Goal: Task Accomplishment & Management: Manage account settings

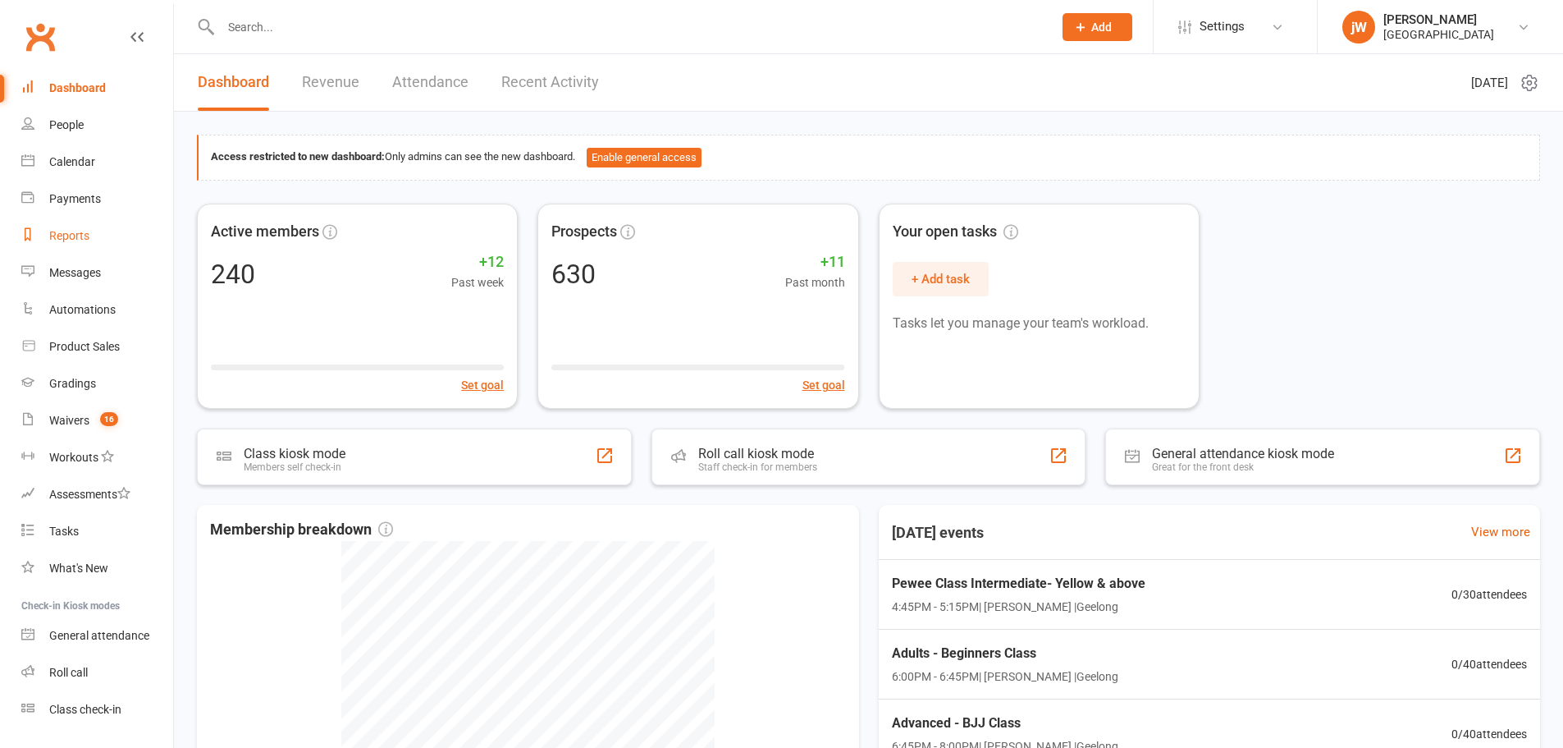
click at [64, 235] on div "Reports" at bounding box center [69, 235] width 40 height 13
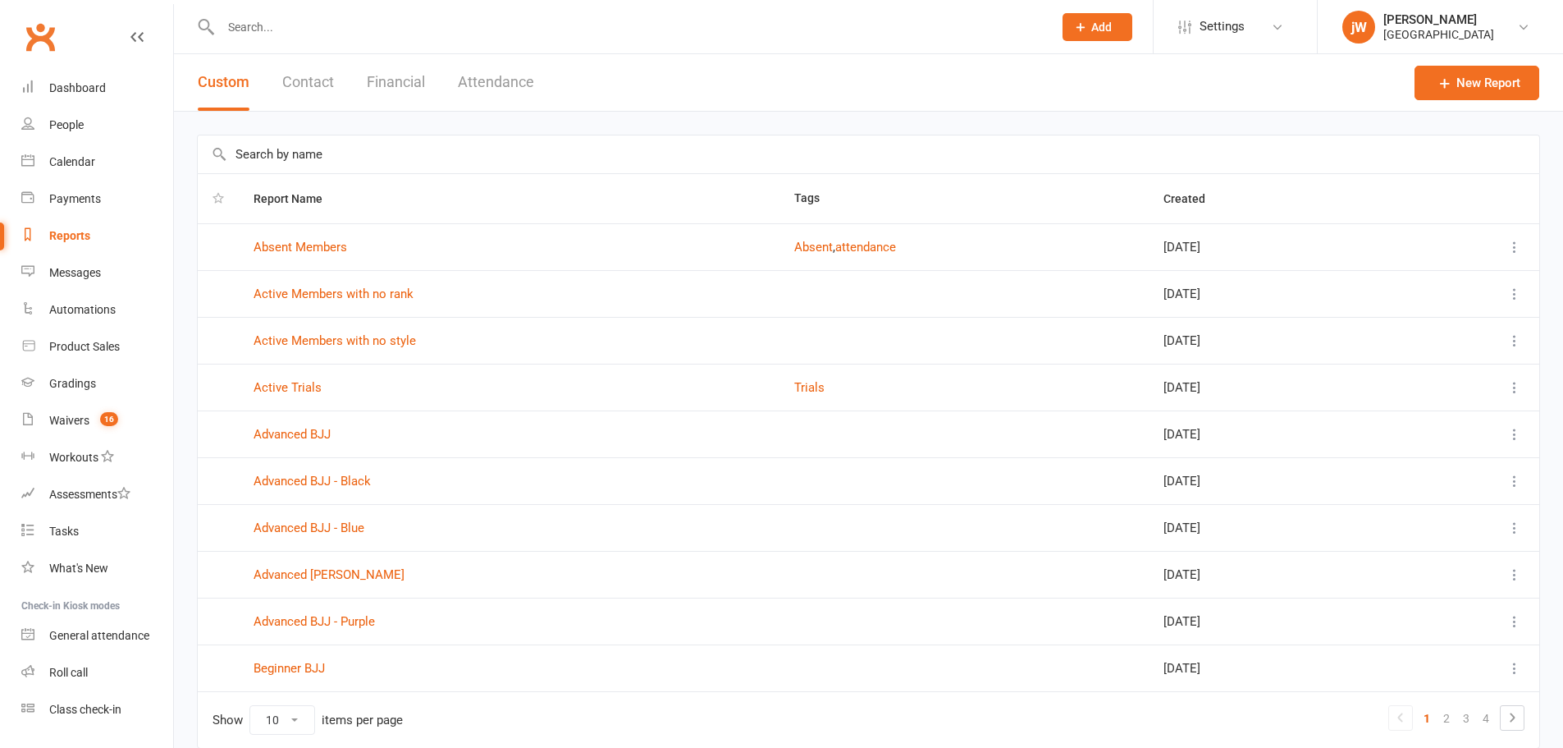
click at [468, 158] on input "text" at bounding box center [869, 154] width 1342 height 38
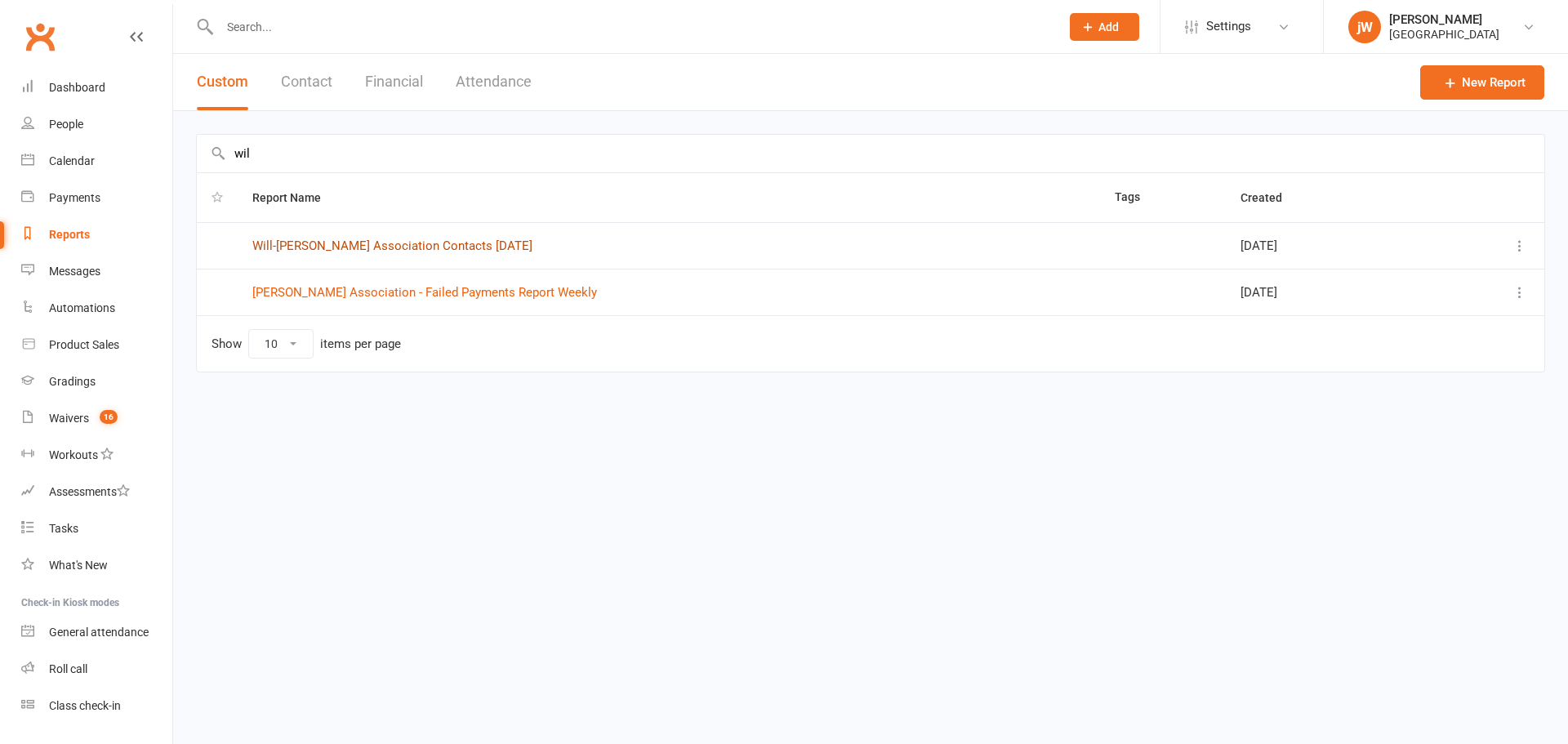
type input "wil"
click at [344, 248] on link "Will-Machado Association Contacts 12/08/2025" at bounding box center [392, 246] width 280 height 15
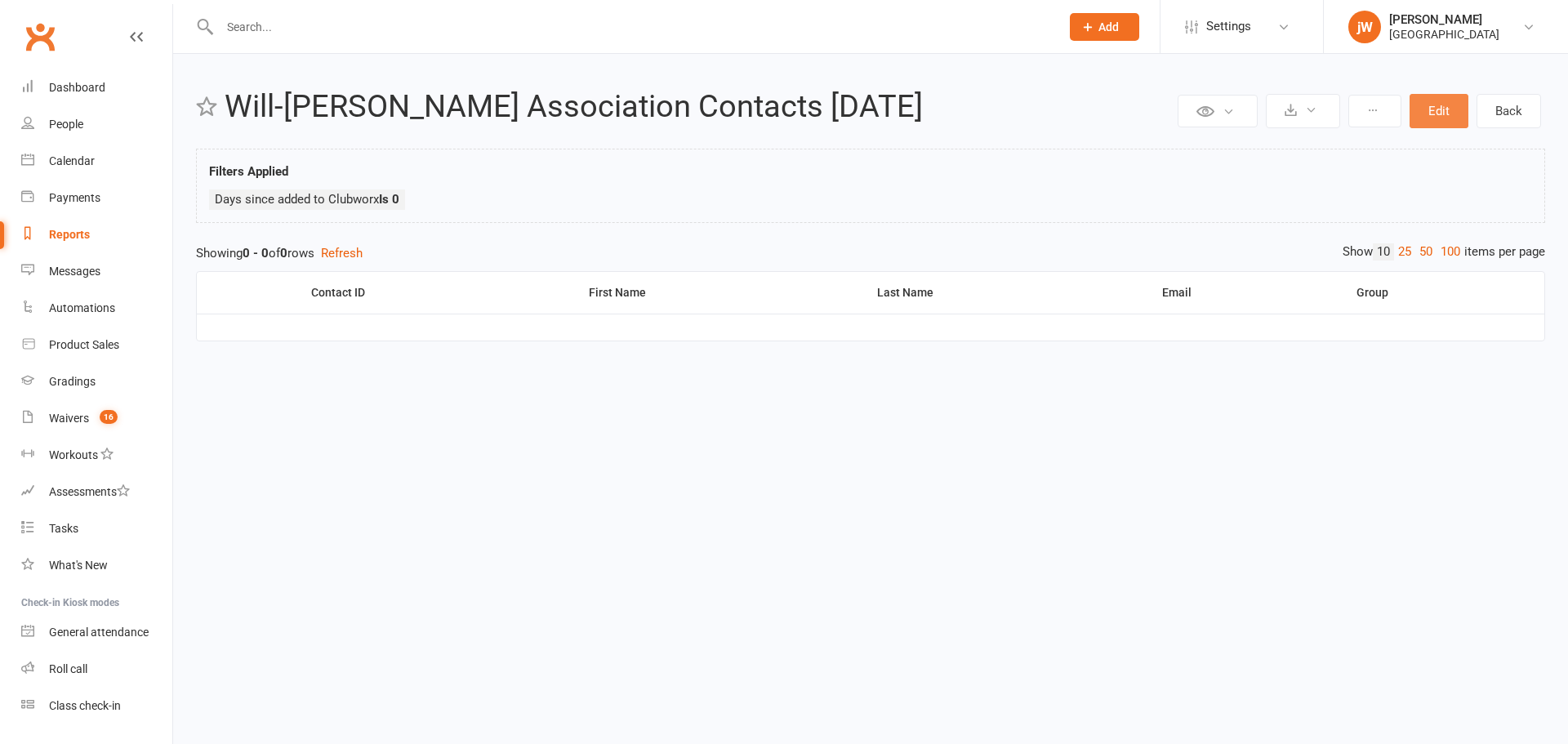
click at [1423, 119] on button "Edit" at bounding box center [1438, 110] width 59 height 34
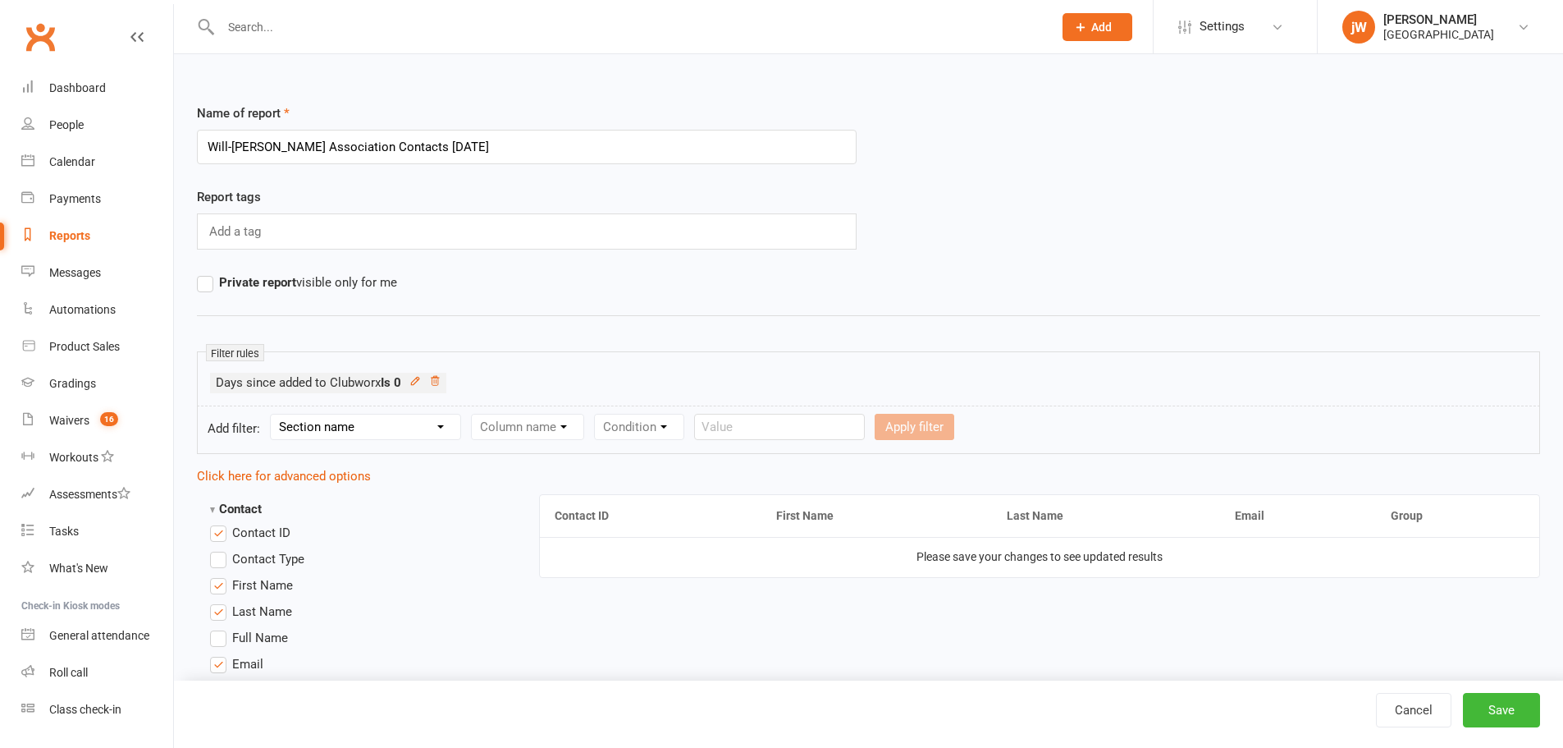
scroll to position [82, 0]
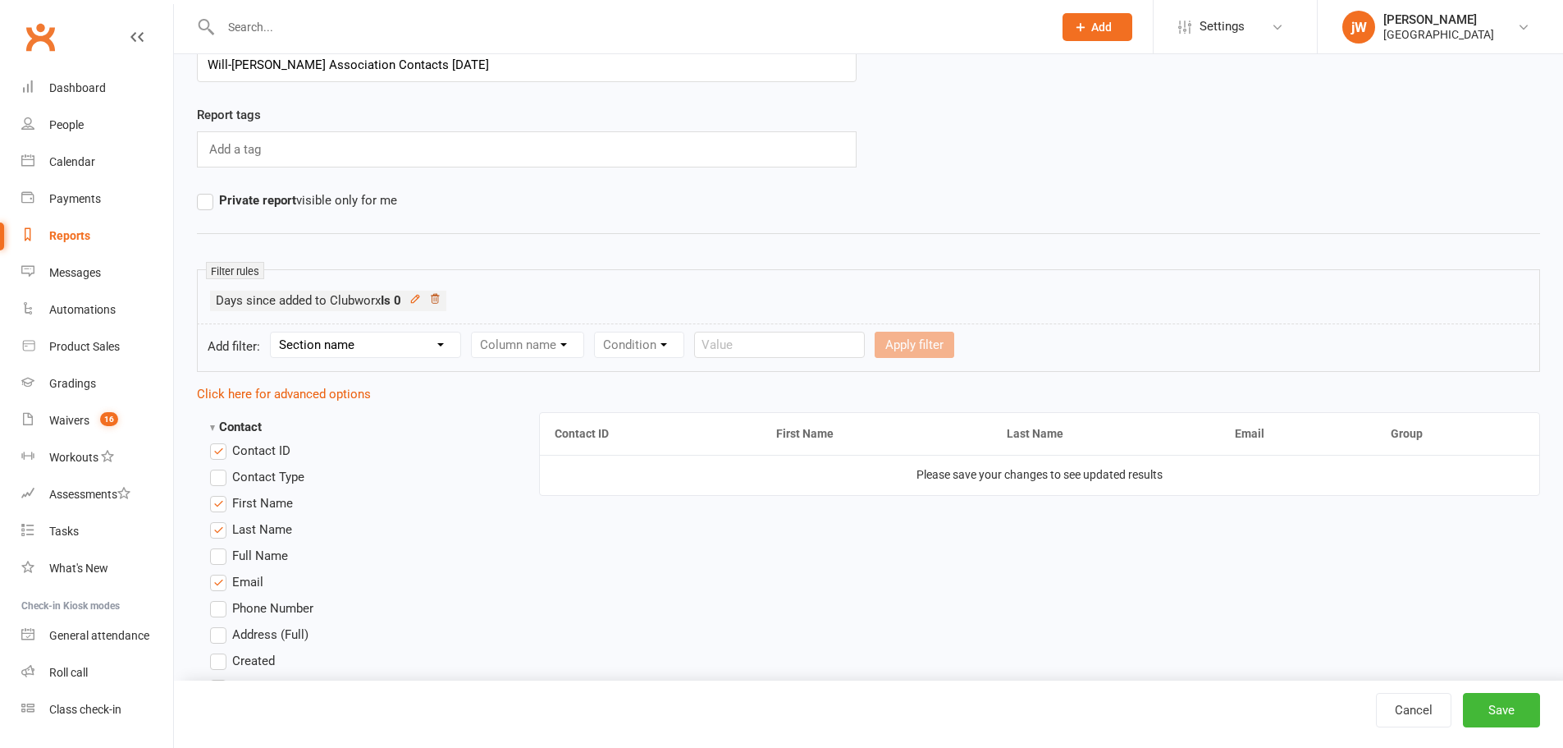
click at [438, 301] on icon at bounding box center [435, 298] width 8 height 9
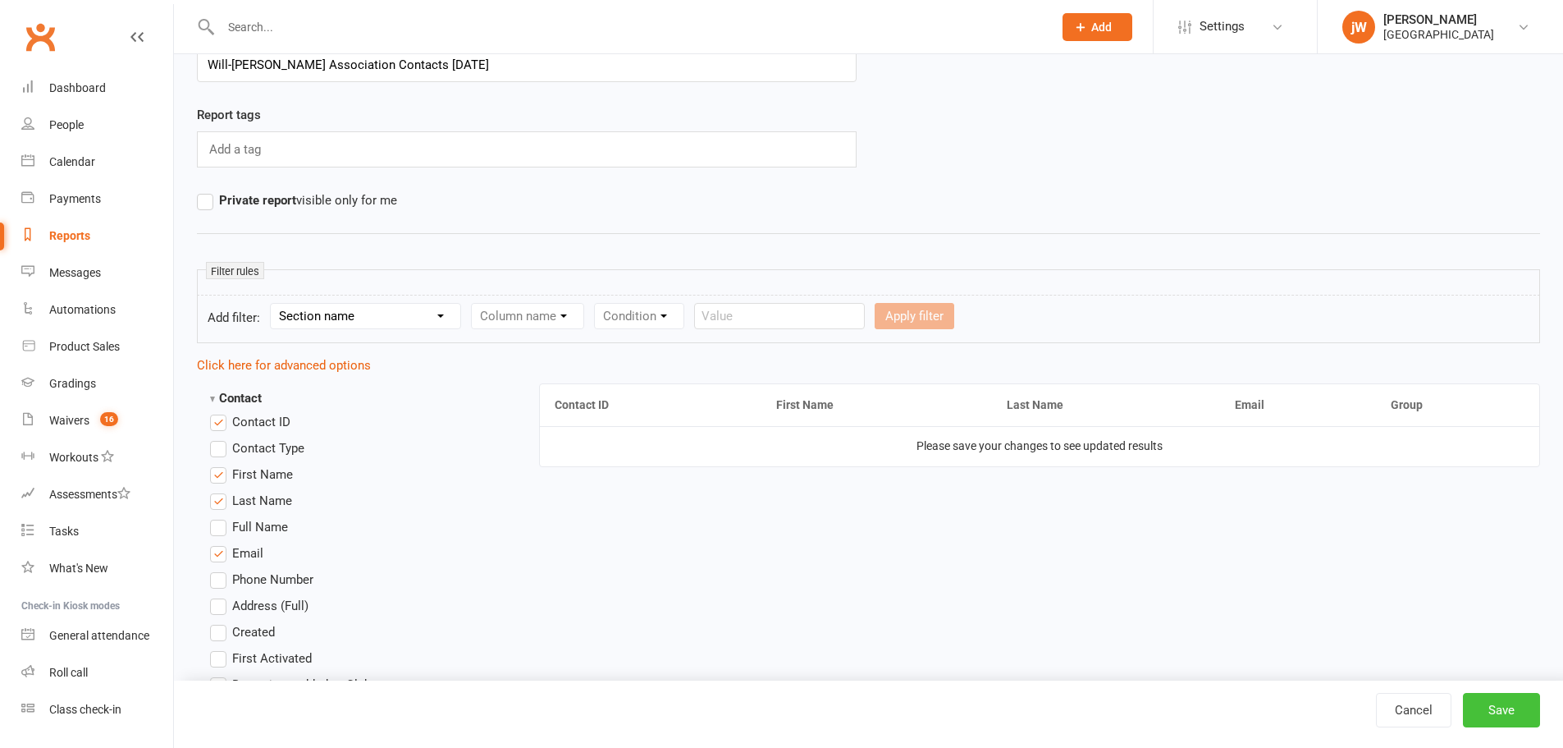
click at [1502, 698] on button "Save" at bounding box center [1501, 710] width 77 height 34
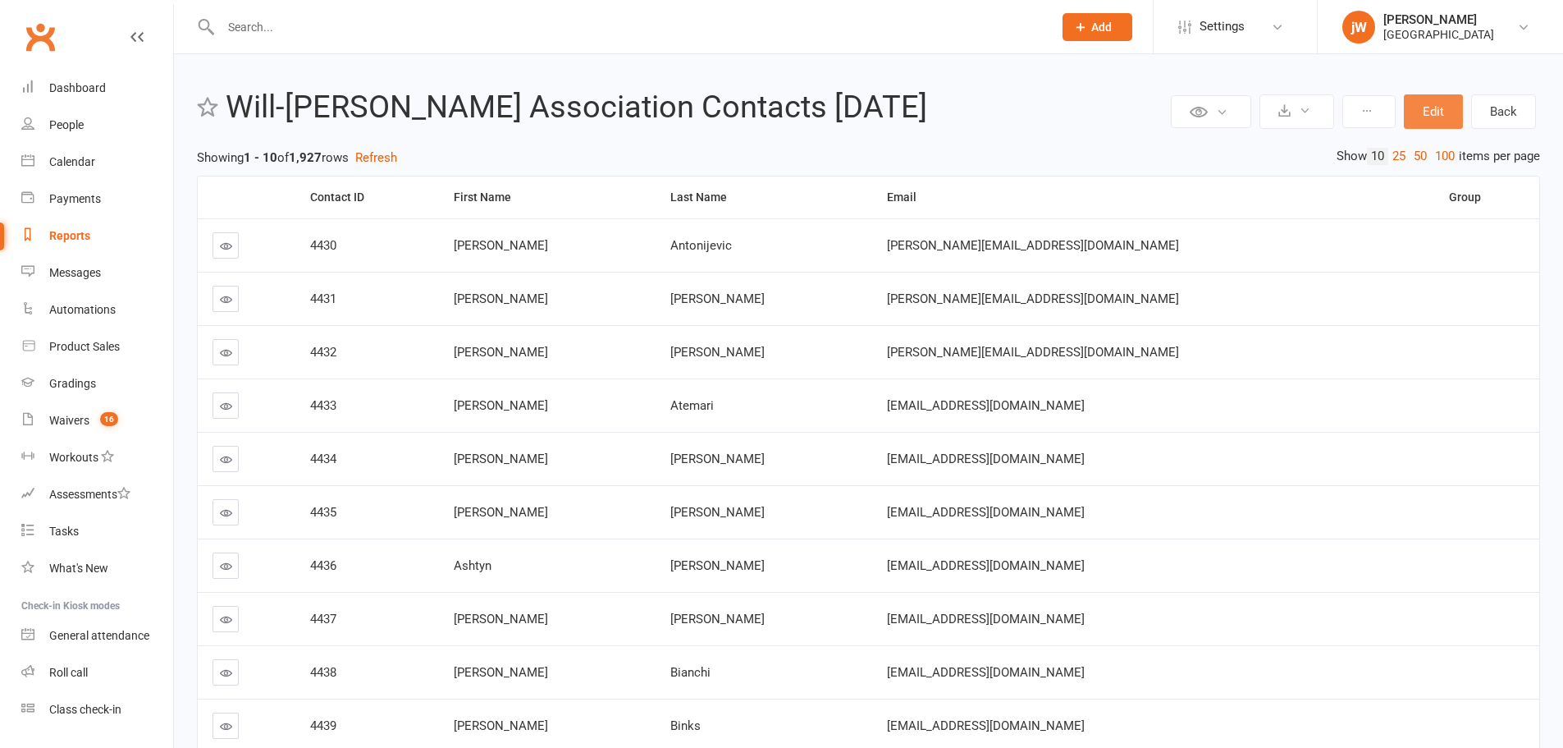
click at [1432, 109] on button "Edit" at bounding box center [1433, 111] width 59 height 34
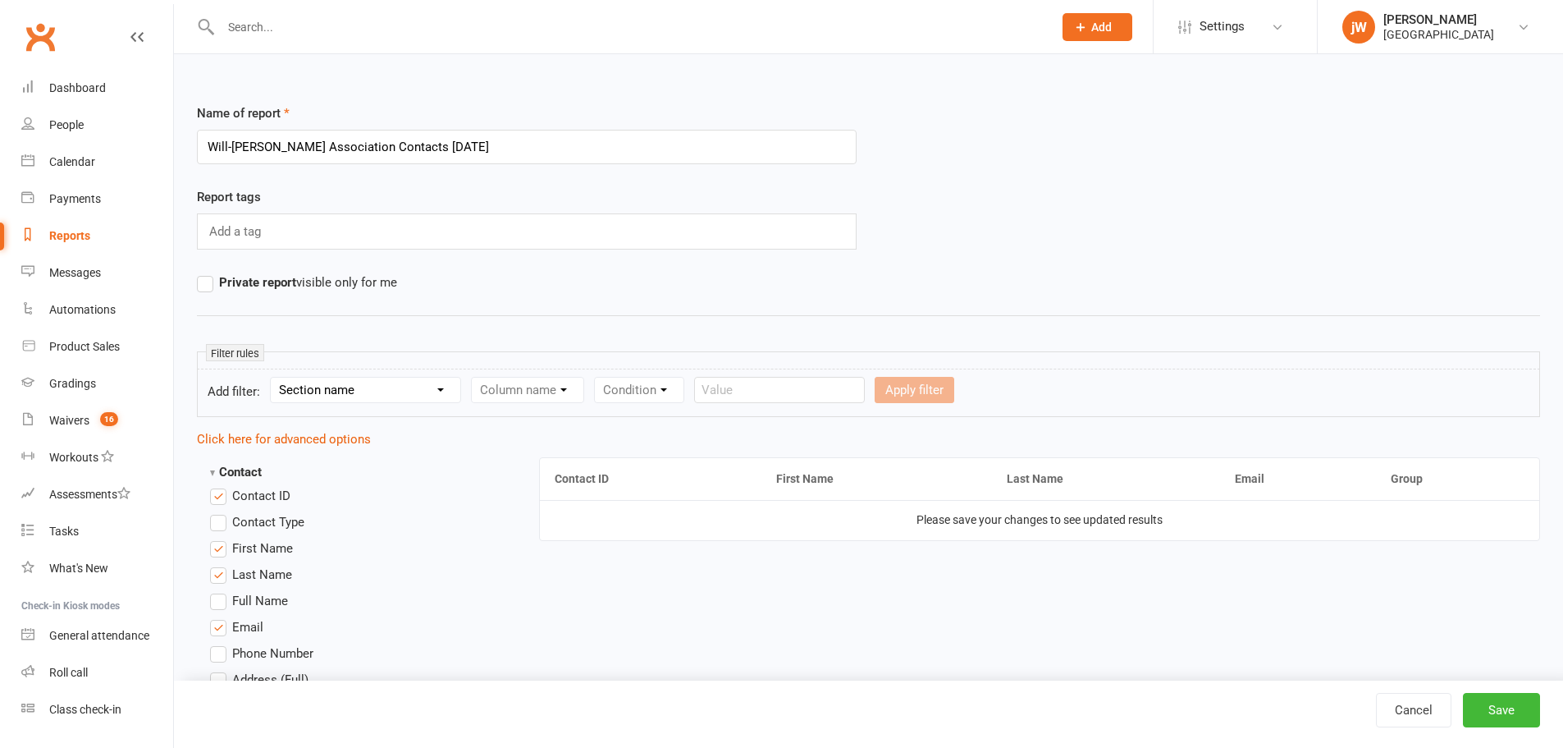
click at [398, 393] on select "Section name Contact Attendance Aggregate Payment Booking Waitlist Attendees Ca…" at bounding box center [366, 389] width 190 height 25
select select "0"
click at [273, 377] on select "Section name Contact Attendance Aggregate Payment Booking Waitlist Attendees Ca…" at bounding box center [366, 389] width 190 height 25
drag, startPoint x: 610, startPoint y: 424, endPoint x: 612, endPoint y: 390, distance: 34.6
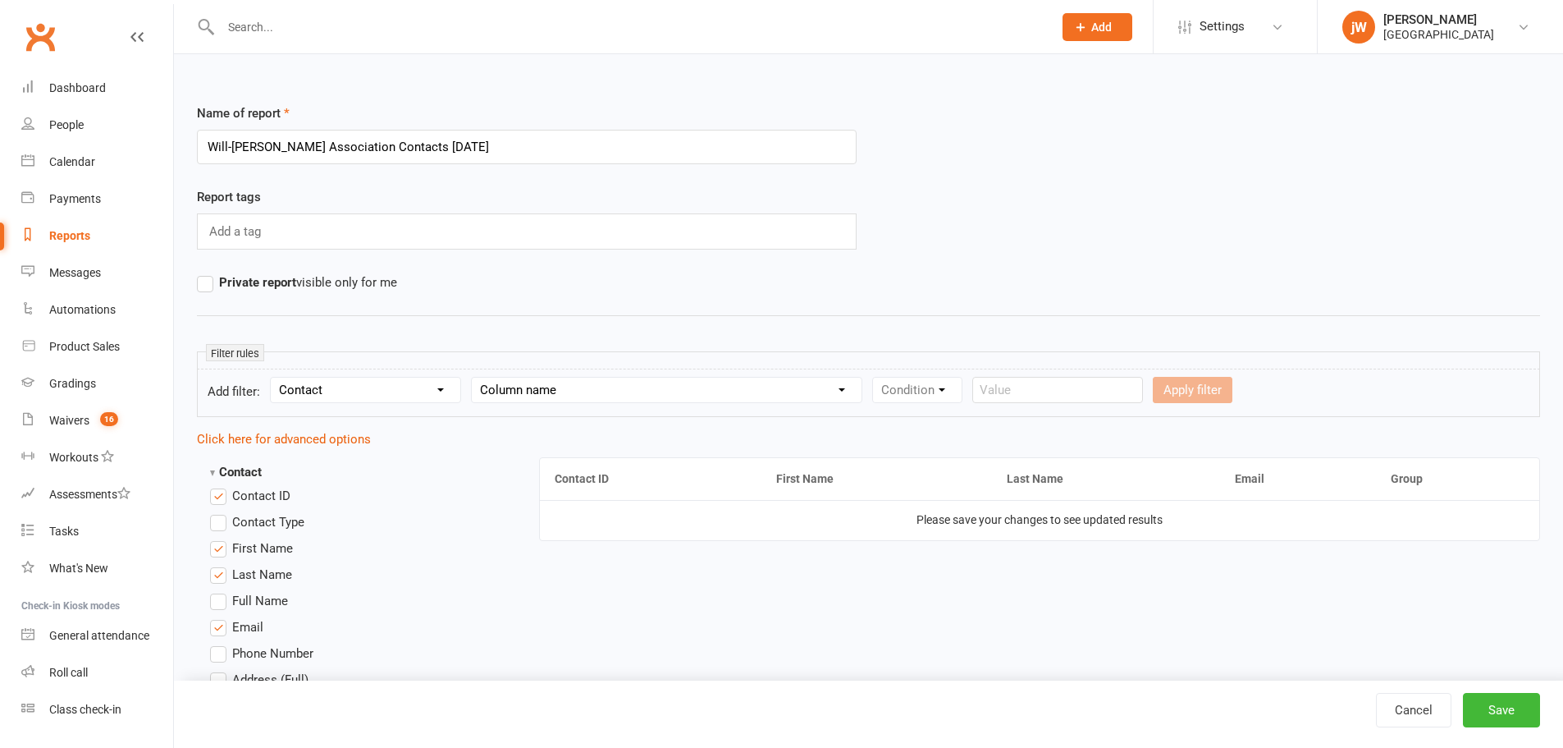
click at [613, 383] on select "Column name Contact Type First Name Last Name Full Name Email Phone Number Addr…" at bounding box center [667, 389] width 390 height 25
select select "46"
click at [474, 377] on select "Column name Contact Type First Name Last Name Full Name Email Phone Number Addr…" at bounding box center [667, 389] width 390 height 25
drag, startPoint x: 933, startPoint y: 388, endPoint x: 931, endPoint y: 401, distance: 13.4
click at [933, 388] on select "Condition Equals Does not equal Contains Does not contain Is blank or does not …" at bounding box center [967, 389] width 189 height 25
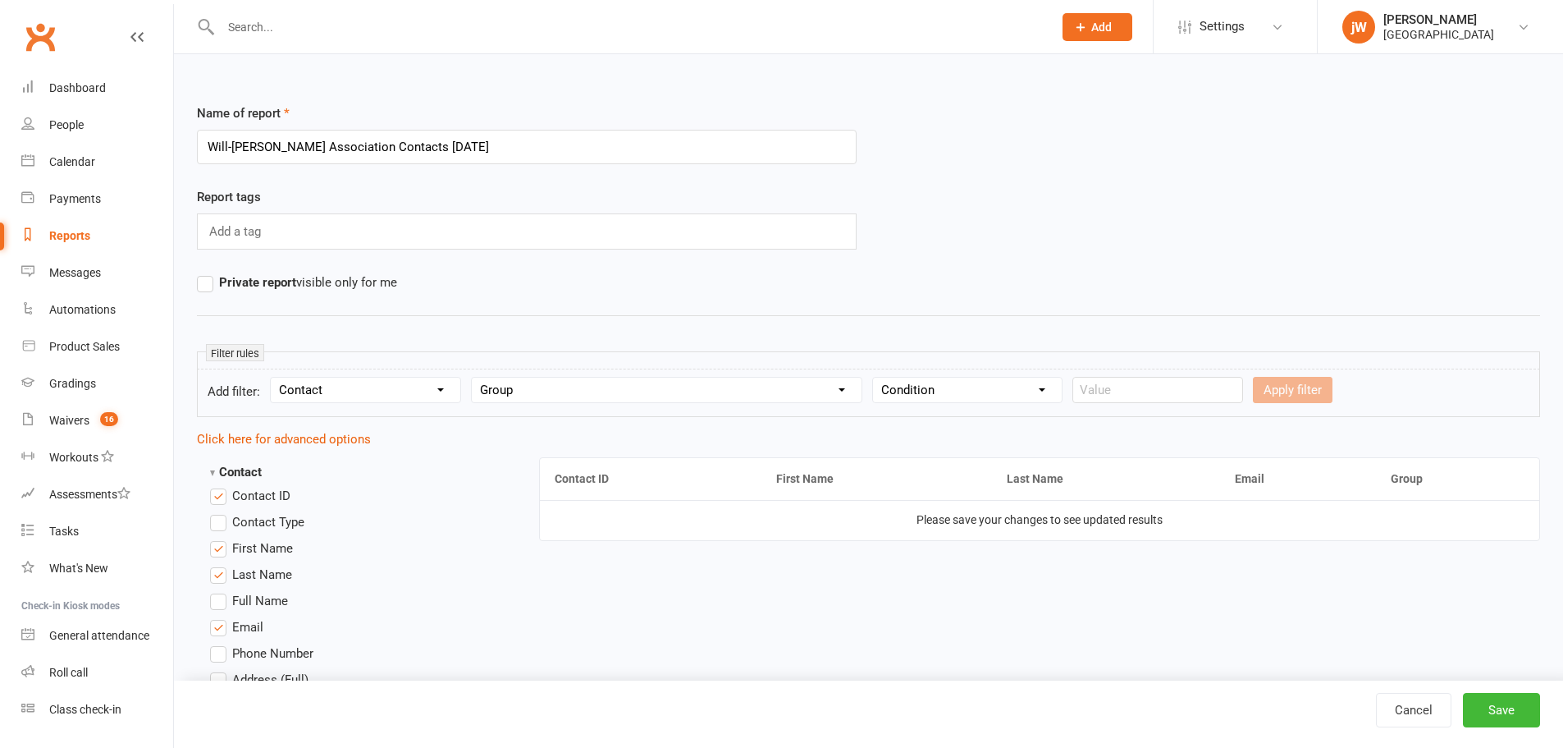
select select "0"
click at [876, 377] on select "Condition Equals Does not equal Contains Does not contain Is blank or does not …" at bounding box center [967, 389] width 189 height 25
click at [1183, 386] on input "text" at bounding box center [1158, 390] width 171 height 26
drag, startPoint x: 608, startPoint y: 431, endPoint x: 757, endPoint y: 402, distance: 151.3
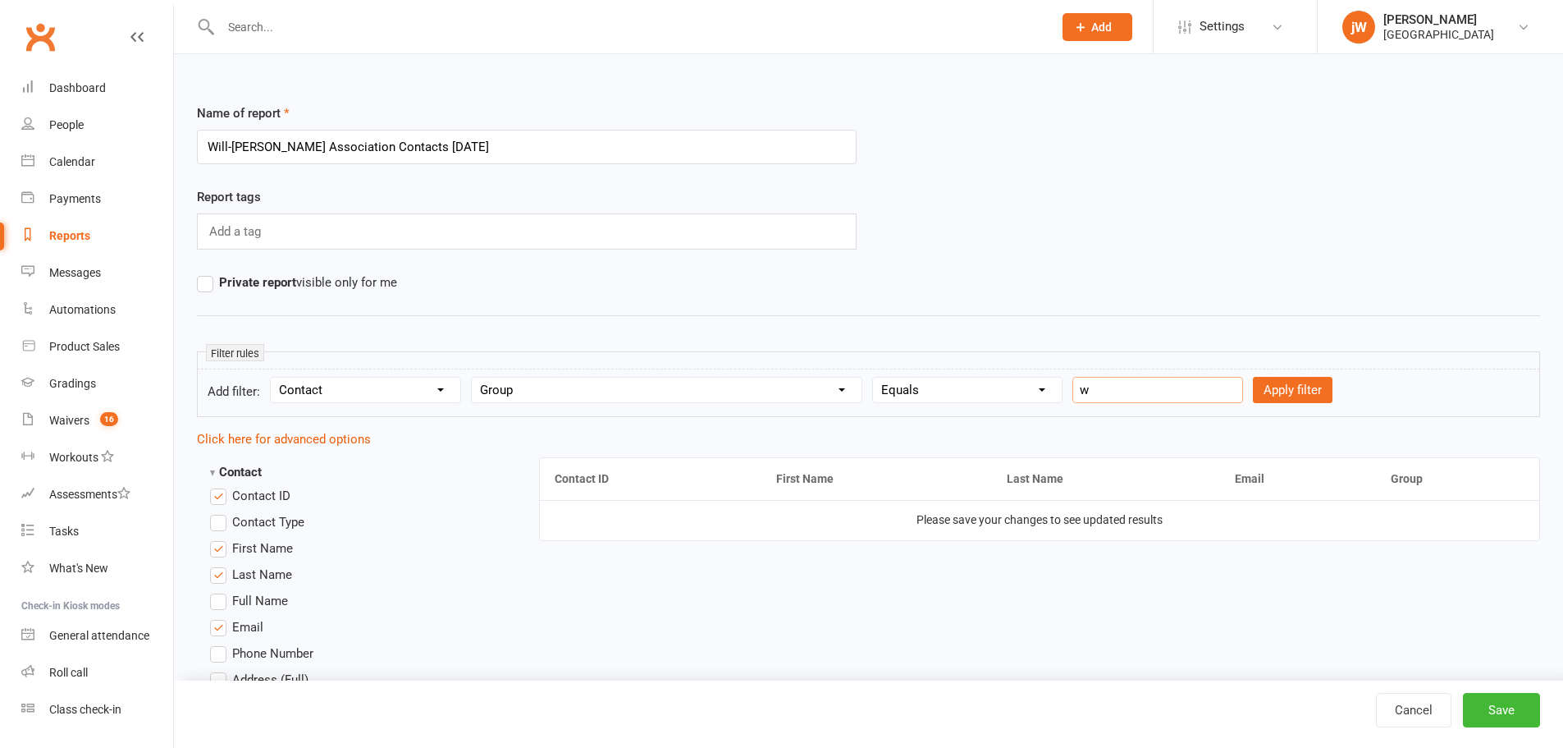
click at [1094, 393] on input "w" at bounding box center [1158, 390] width 171 height 26
paste input "Will Machado Association"
type input "Will Machado Association"
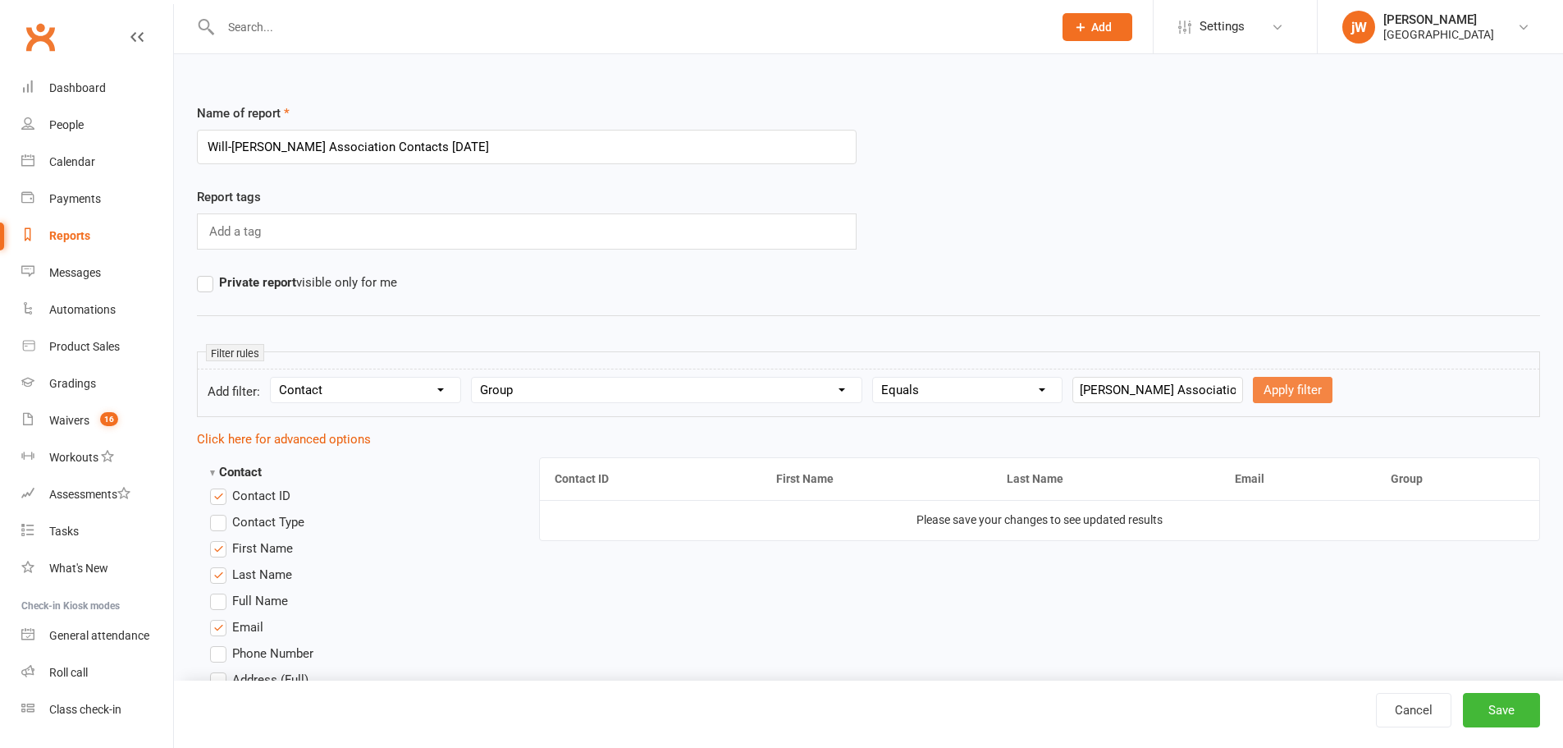
click at [1278, 389] on button "Apply filter" at bounding box center [1293, 390] width 80 height 26
select select
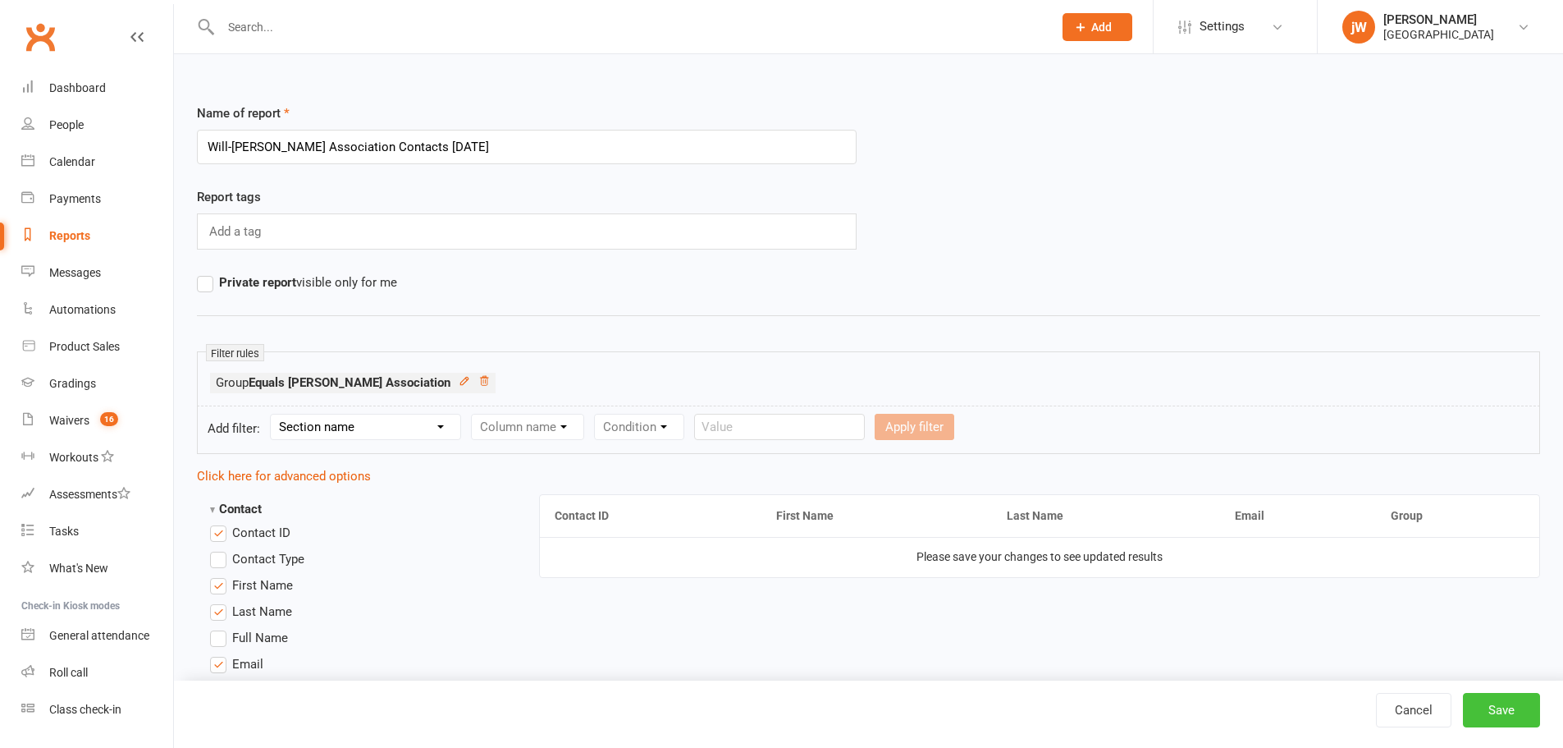
click at [1507, 693] on button "Save" at bounding box center [1501, 710] width 77 height 34
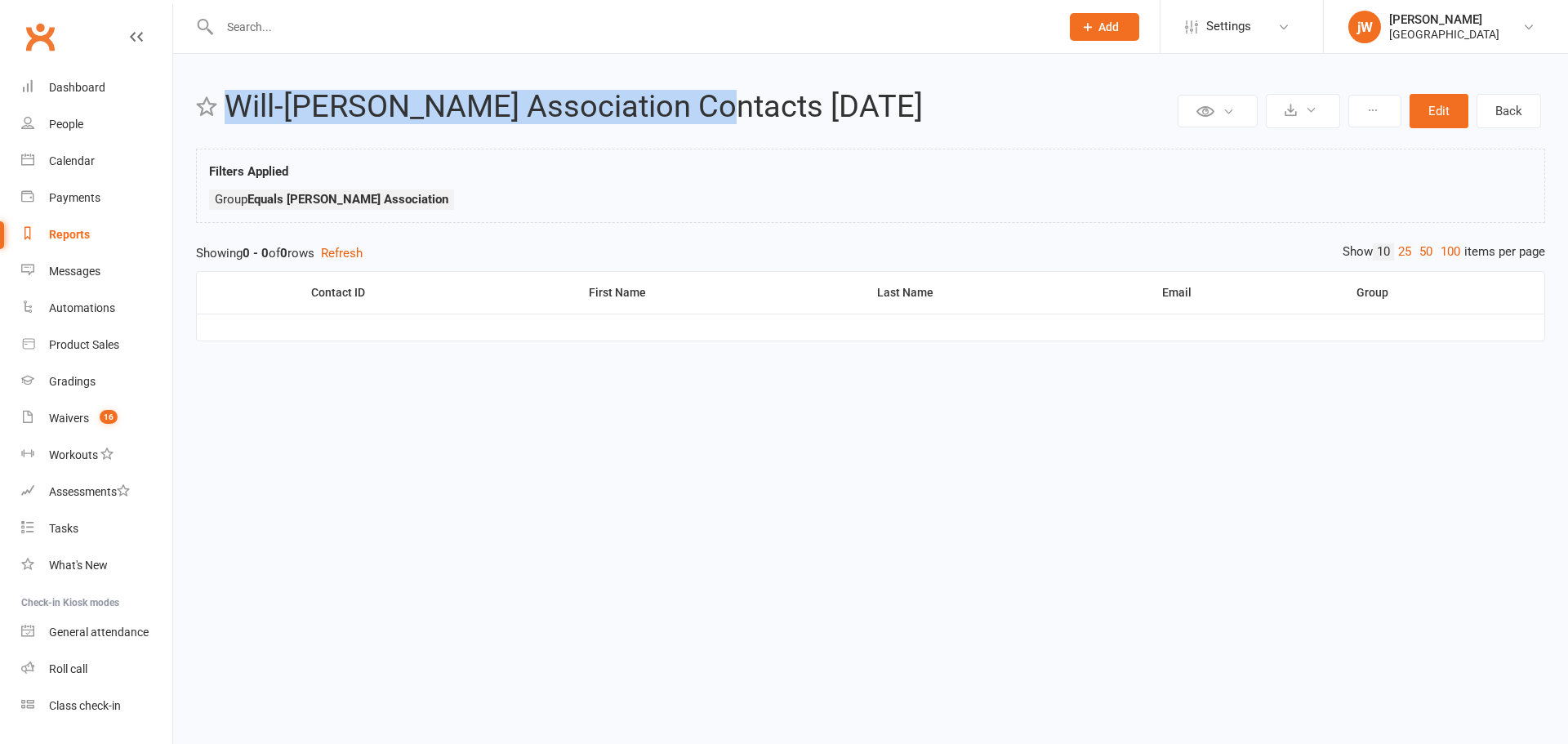
copy h2 "Will-Machado Association Contacts"
drag, startPoint x: 225, startPoint y: 106, endPoint x: 712, endPoint y: 106, distance: 487.0
click at [712, 106] on h2 "Will-Machado Association Contacts 12/08/2025" at bounding box center [699, 106] width 949 height 34
click at [707, 69] on div "Private Report Only visible by me Public Report Visible to everyone at gym Expo…" at bounding box center [871, 224] width 1395 height 341
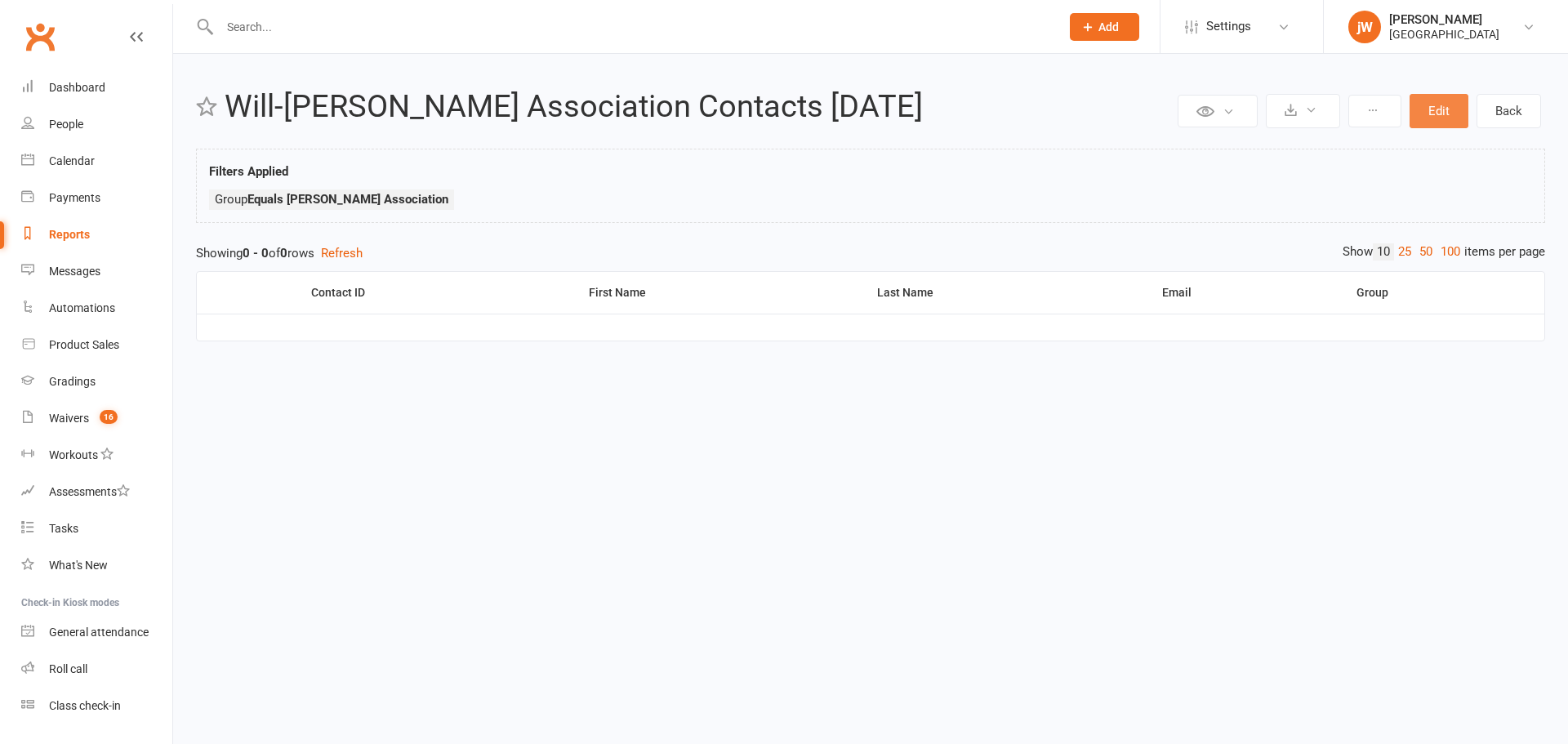
click at [1433, 101] on button "Edit" at bounding box center [1438, 110] width 59 height 34
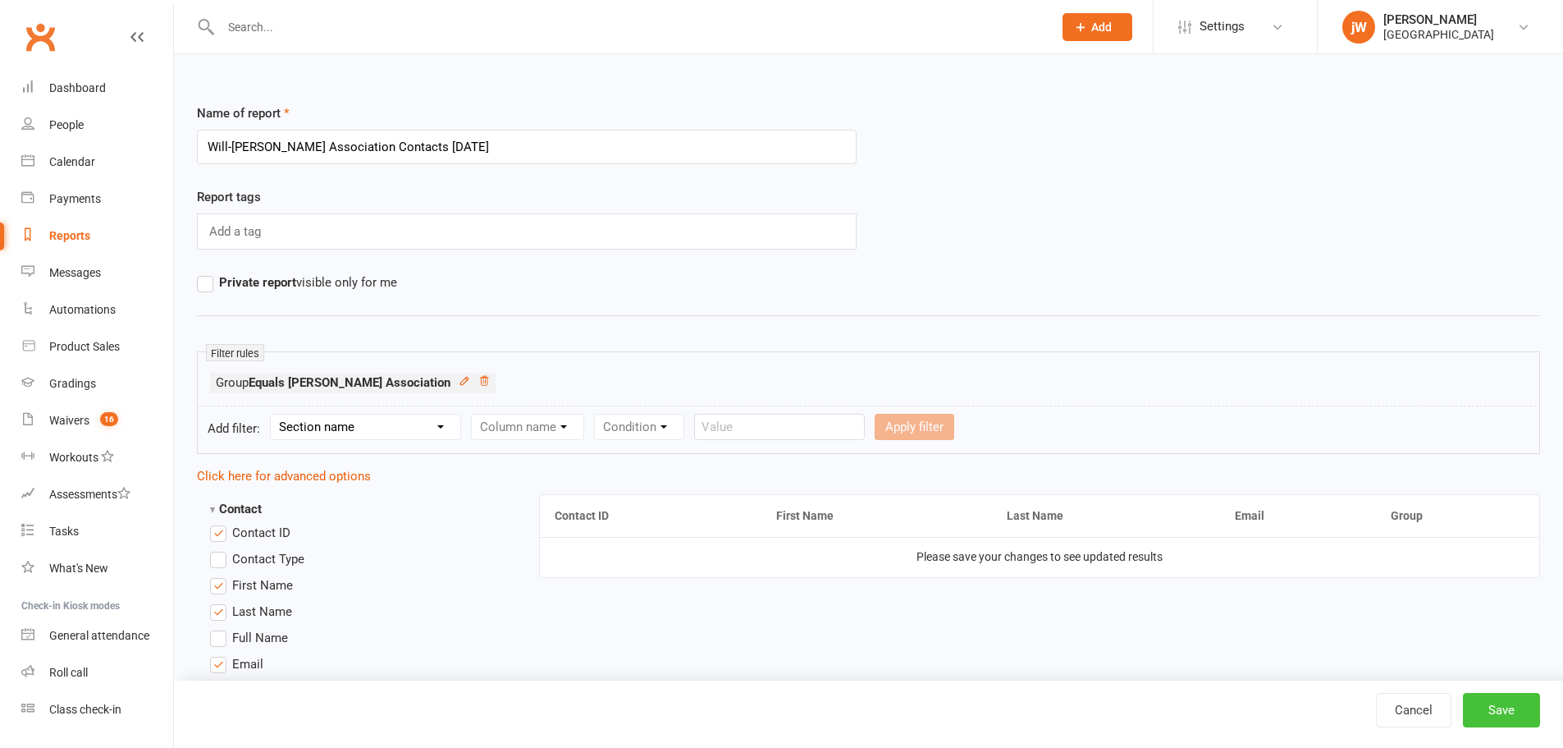
click at [1539, 710] on button "Save" at bounding box center [1501, 710] width 77 height 34
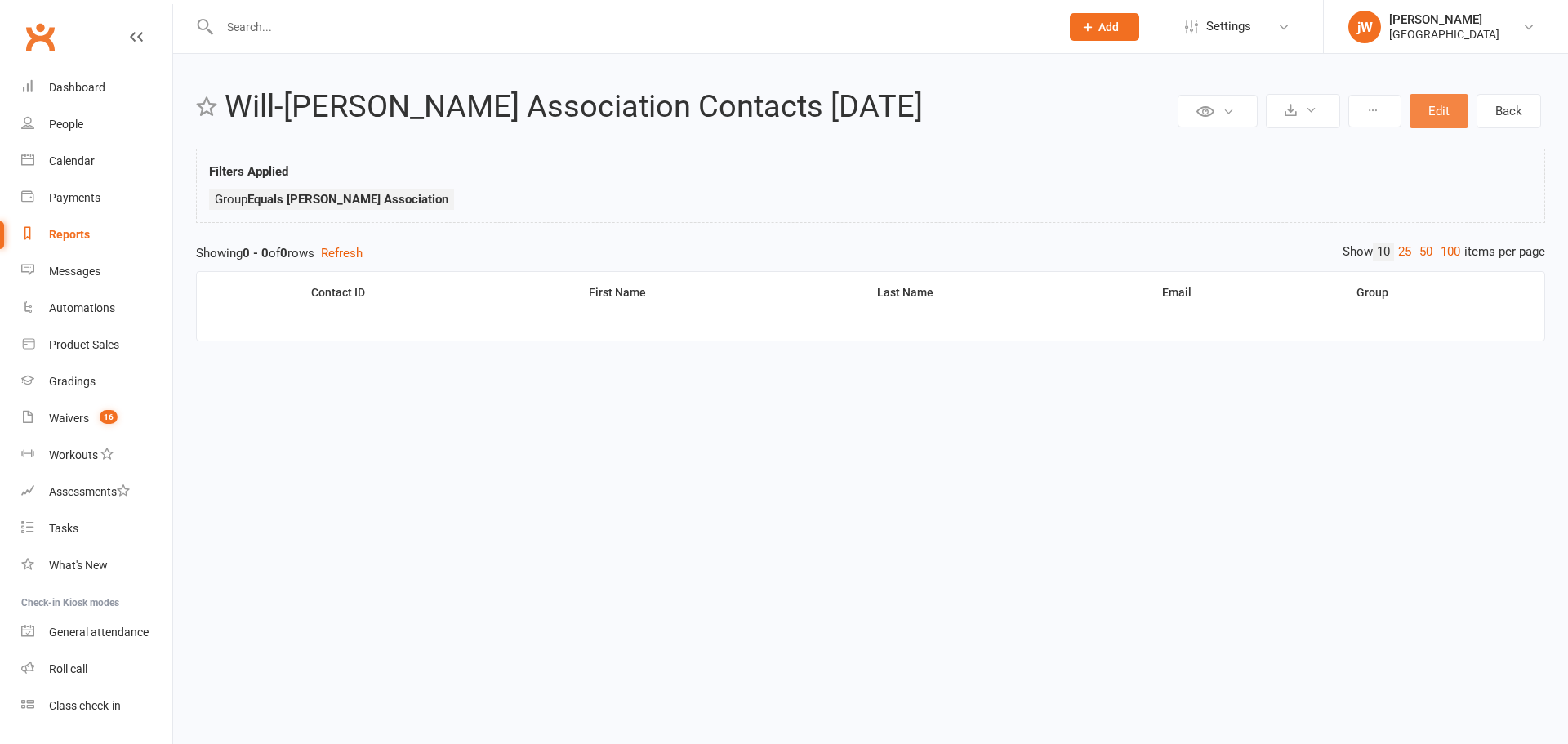
click at [1436, 119] on button "Edit" at bounding box center [1438, 110] width 59 height 34
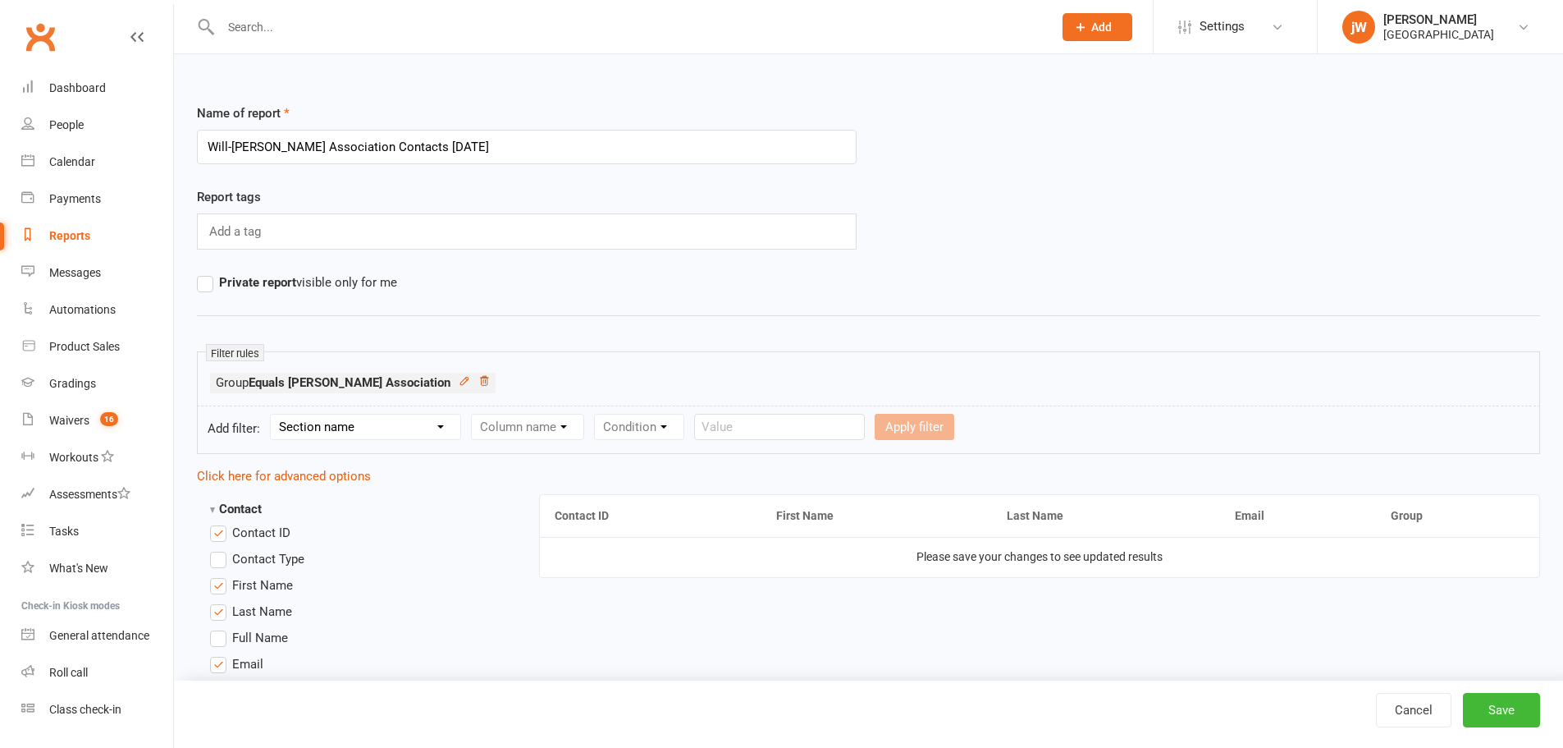
click at [478, 385] on icon at bounding box center [483, 380] width 11 height 11
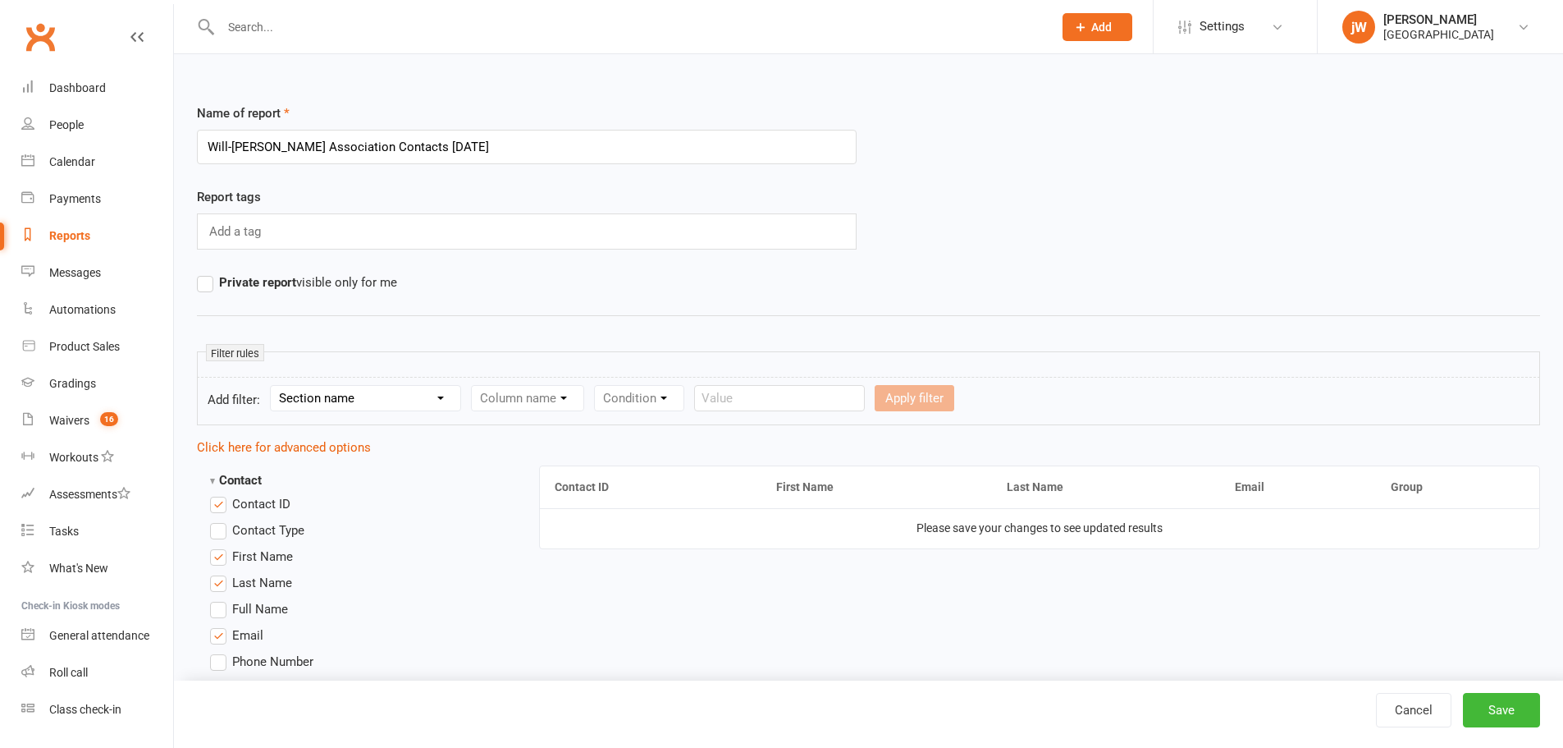
click at [394, 408] on select "Section name Contact Attendance Aggregate Payment Booking Waitlist Attendees Ca…" at bounding box center [366, 398] width 190 height 25
select select "0"
click at [273, 386] on select "Section name Contact Attendance Aggregate Payment Booking Waitlist Attendees Ca…" at bounding box center [366, 398] width 190 height 25
click at [571, 400] on select "Column name Contact Type First Name Last Name Full Name Email Phone Number Addr…" at bounding box center [667, 398] width 390 height 25
select select "46"
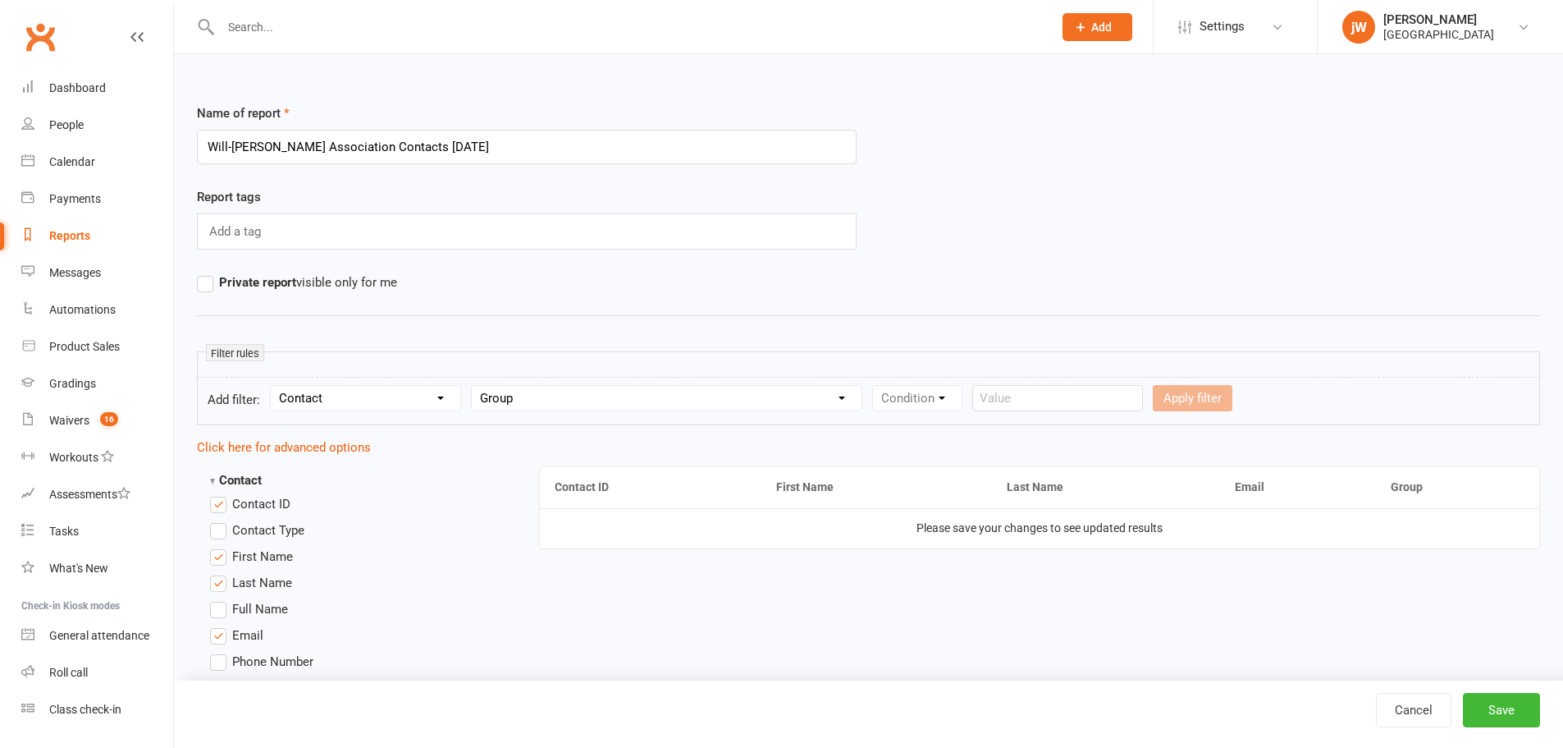
click at [474, 386] on select "Column name Contact Type First Name Last Name Full Name Email Phone Number Addr…" at bounding box center [667, 398] width 390 height 25
click at [922, 400] on select "Condition Equals Does not equal Contains Does not contain Is blank or does not …" at bounding box center [967, 398] width 189 height 25
select select "2"
click at [876, 386] on select "Condition Equals Does not equal Contains Does not contain Is blank or does not …" at bounding box center [967, 398] width 189 height 25
drag, startPoint x: 208, startPoint y: 146, endPoint x: 350, endPoint y: 145, distance: 142.8
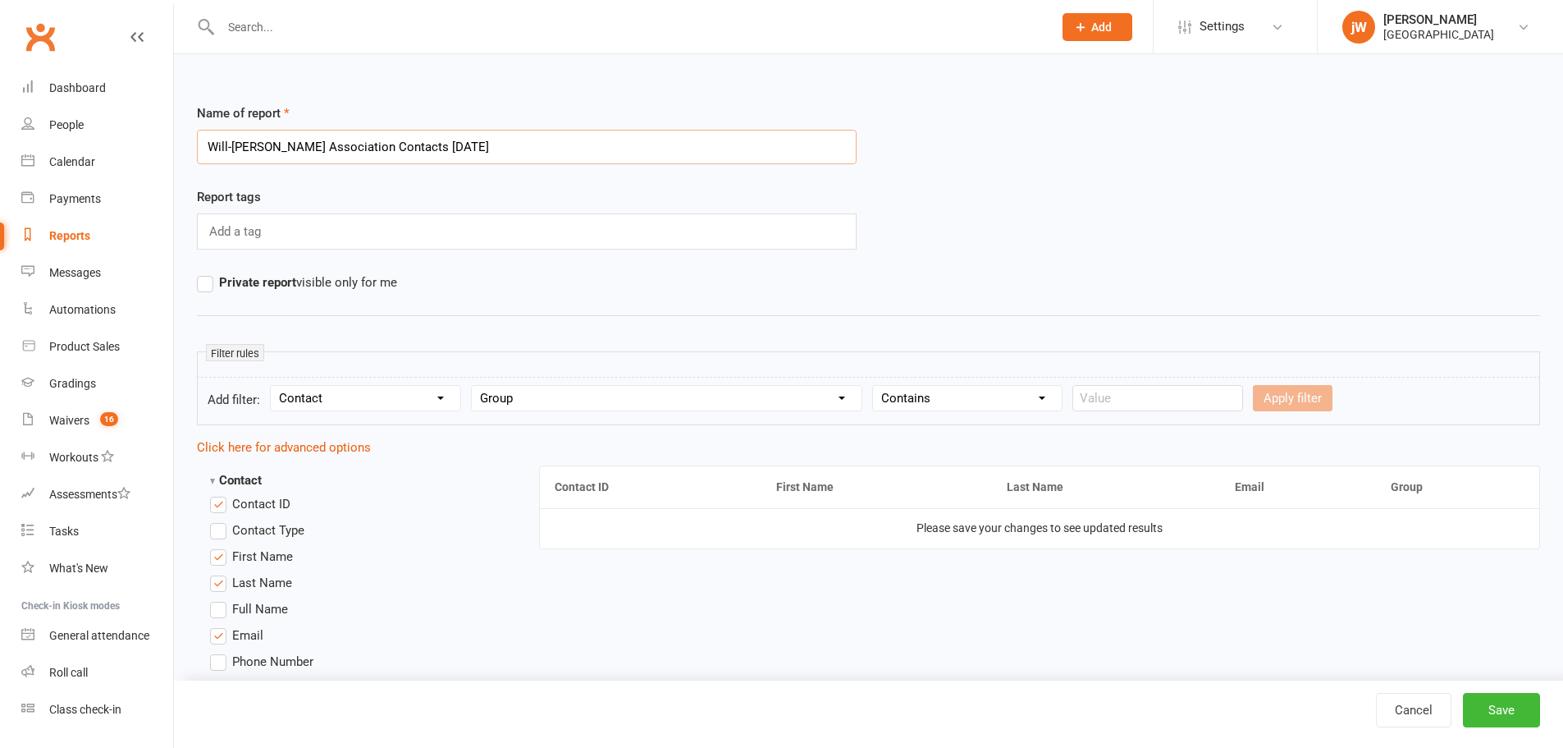
click at [350, 145] on input "Will-Machado Association Contacts 12/08/2025" at bounding box center [527, 147] width 660 height 34
click at [1182, 404] on input "text" at bounding box center [1158, 398] width 171 height 26
paste input "Will-Machado Association"
type input "Will-Machado Association"
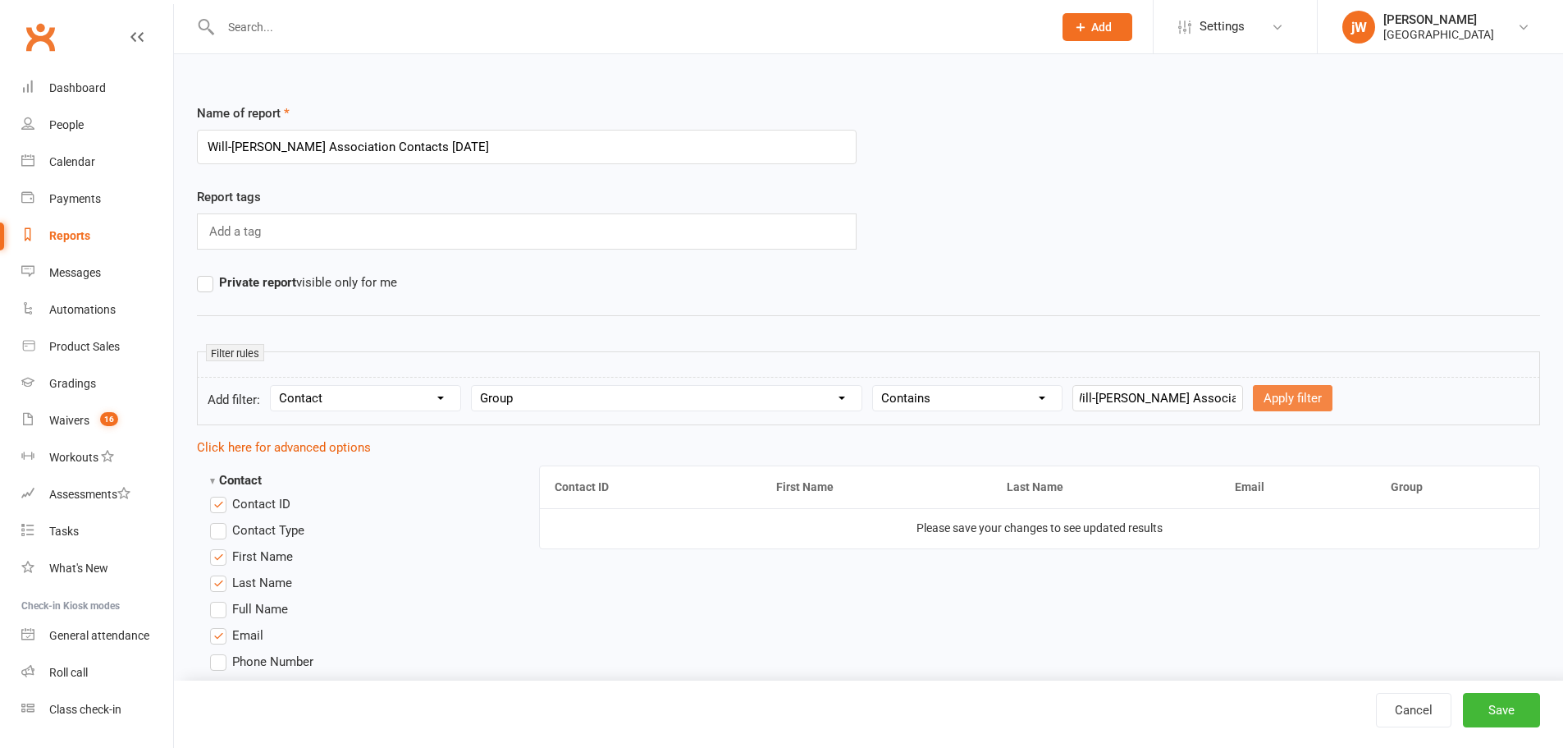
scroll to position [0, 0]
click at [1278, 390] on button "Apply filter" at bounding box center [1293, 398] width 80 height 26
select select
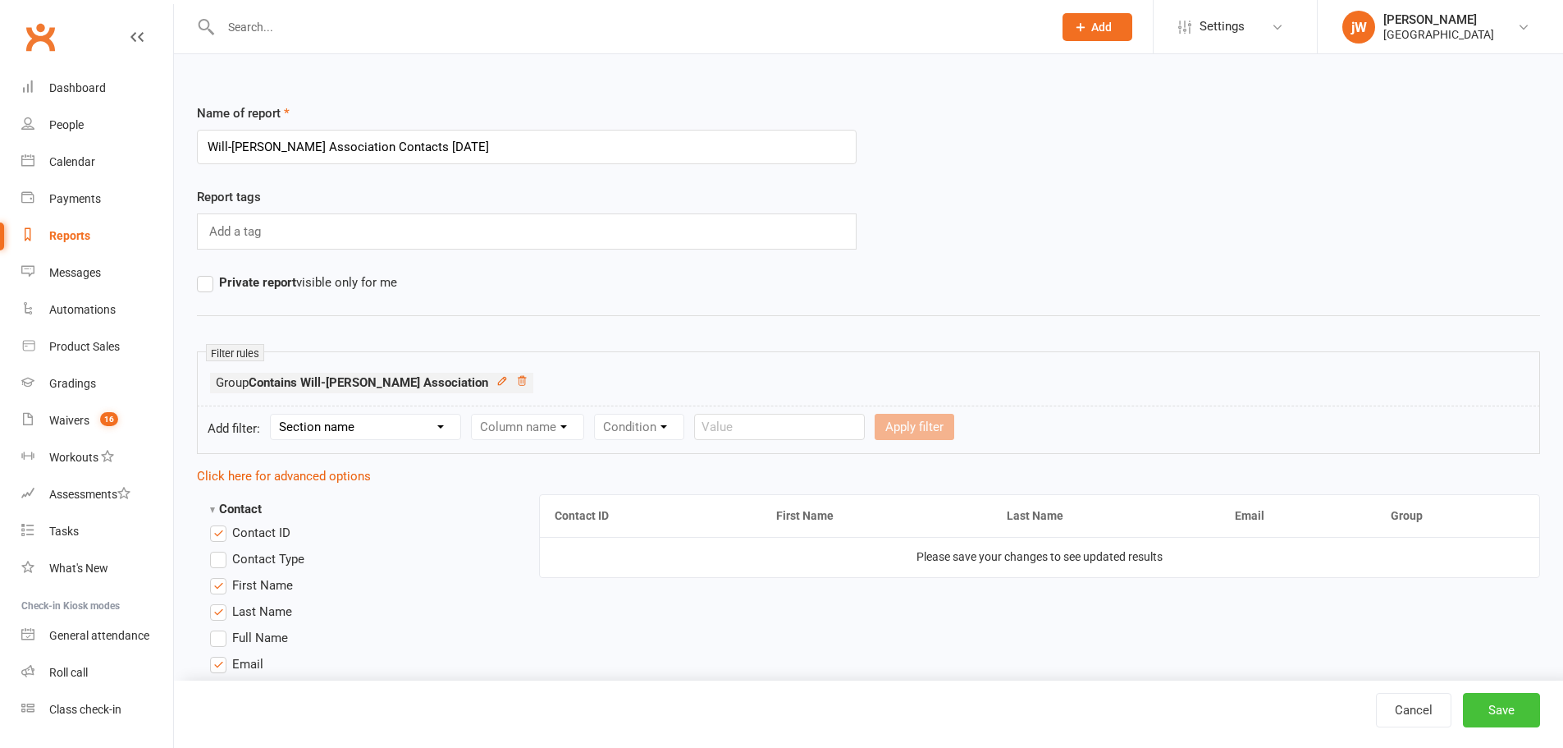
click at [1493, 713] on button "Save" at bounding box center [1501, 710] width 77 height 34
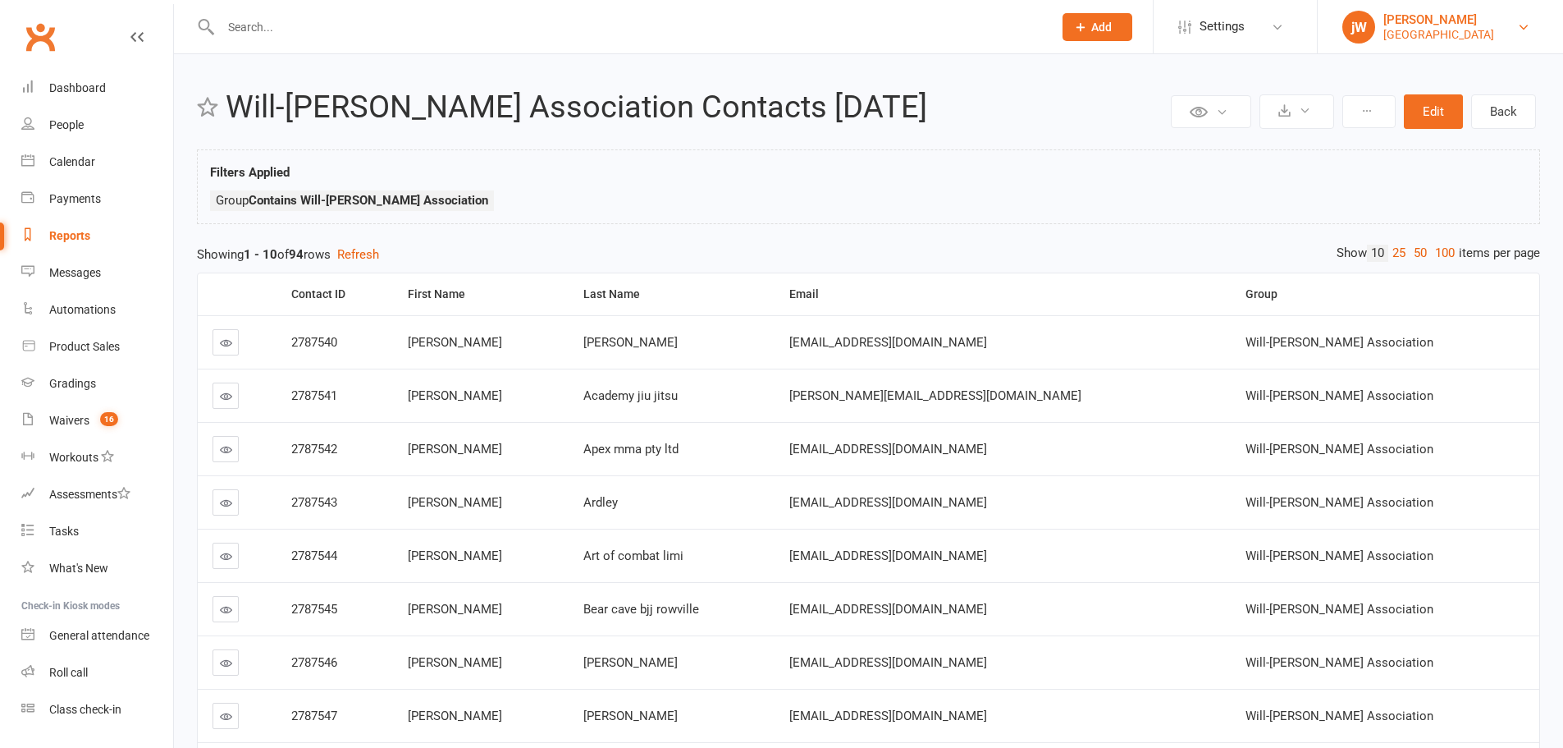
click at [1457, 30] on div "Redcat Academy" at bounding box center [1439, 34] width 111 height 15
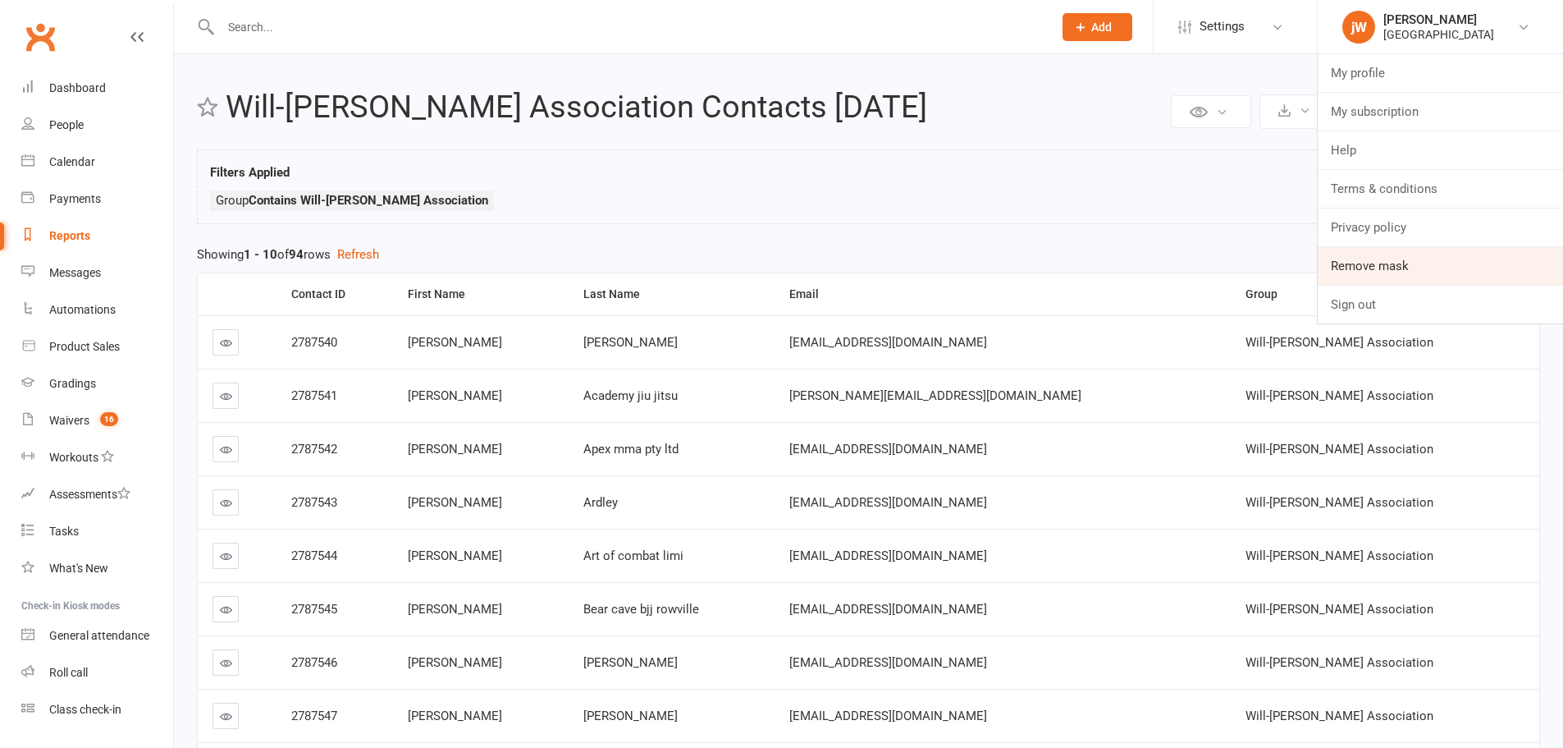
click at [1438, 254] on link "Remove mask" at bounding box center [1440, 266] width 245 height 38
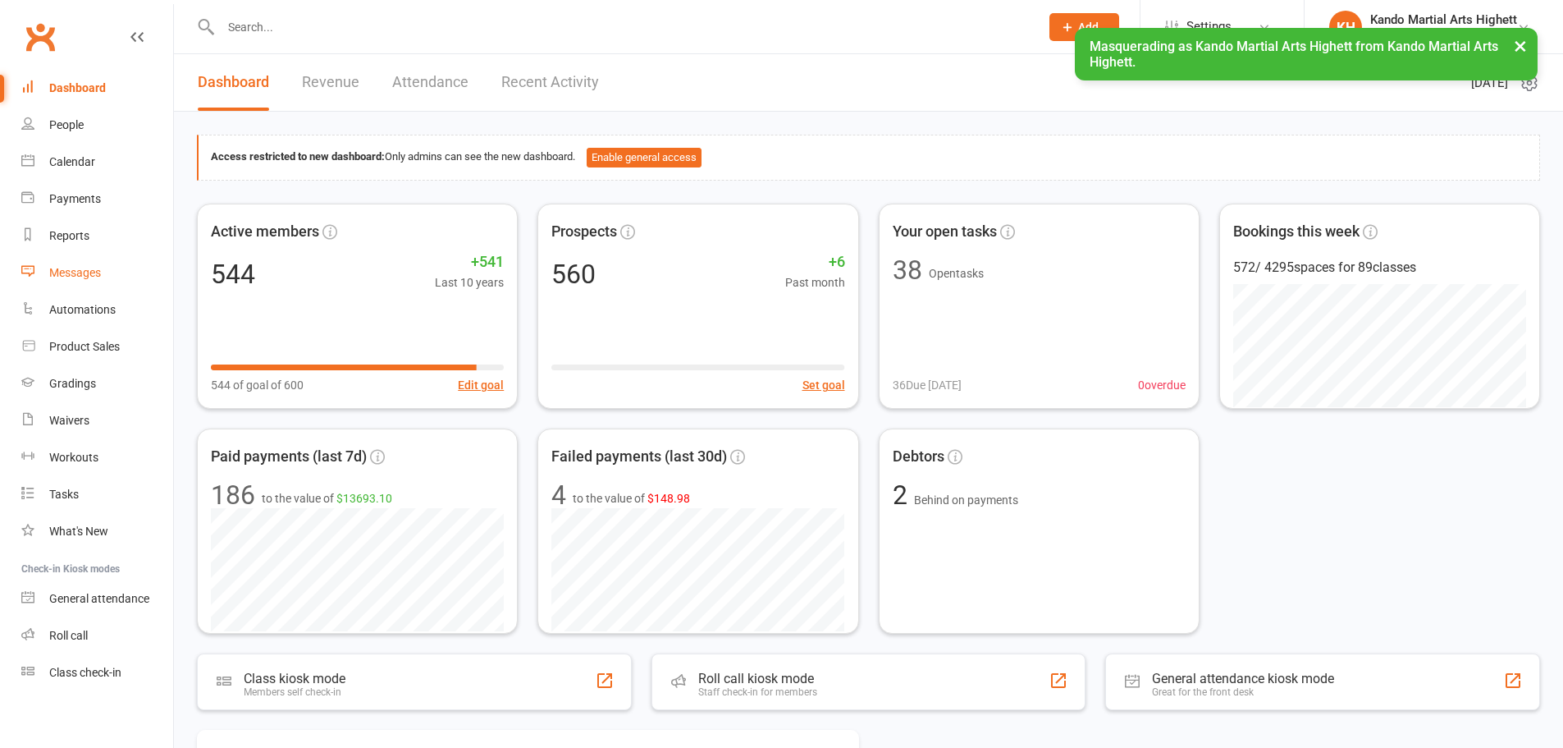
click at [62, 277] on div "Messages" at bounding box center [75, 272] width 52 height 13
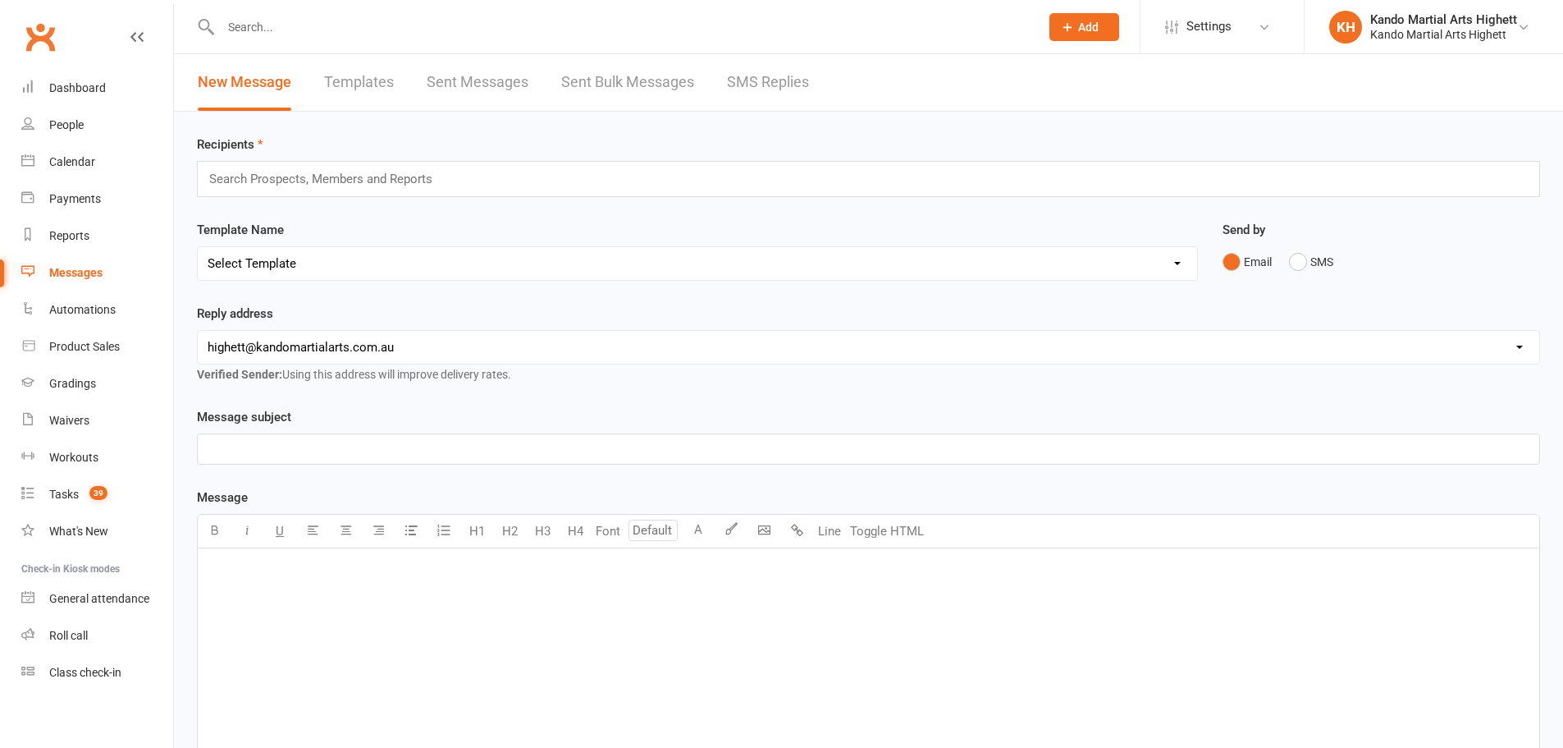
click at [504, 345] on select "[EMAIL_ADDRESS][DOMAIN_NAME] [EMAIL_ADDRESS][DOMAIN_NAME] [EMAIL_ADDRESS][DOMAI…" at bounding box center [869, 347] width 1342 height 33
click at [522, 301] on div "Template Name Select Template [Email] 2_Booking Confirmation Required [Email] 3…" at bounding box center [698, 262] width 1026 height 84
click at [487, 344] on select "[EMAIL_ADDRESS][DOMAIN_NAME] [EMAIL_ADDRESS][DOMAIN_NAME] [EMAIL_ADDRESS][DOMAI…" at bounding box center [869, 347] width 1342 height 33
click at [198, 331] on select "[EMAIL_ADDRESS][DOMAIN_NAME] [EMAIL_ADDRESS][DOMAIN_NAME] [EMAIL_ADDRESS][DOMAI…" at bounding box center [869, 347] width 1342 height 33
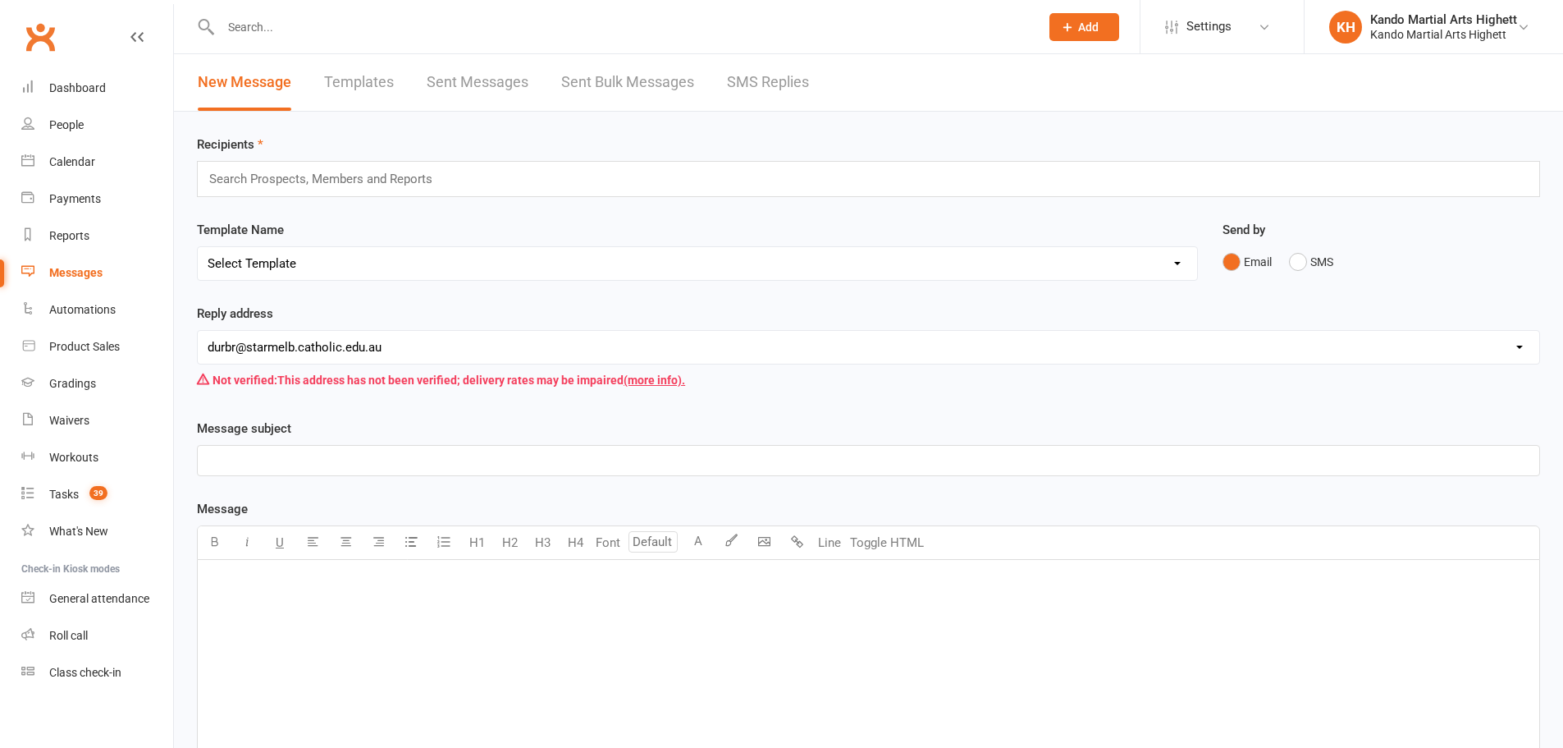
click at [460, 362] on select "[EMAIL_ADDRESS][DOMAIN_NAME] [EMAIL_ADDRESS][DOMAIN_NAME] [EMAIL_ADDRESS][DOMAI…" at bounding box center [869, 347] width 1342 height 33
select select "1"
click at [198, 331] on select "[EMAIL_ADDRESS][DOMAIN_NAME] [EMAIL_ADDRESS][DOMAIN_NAME] [EMAIL_ADDRESS][DOMAI…" at bounding box center [869, 347] width 1342 height 33
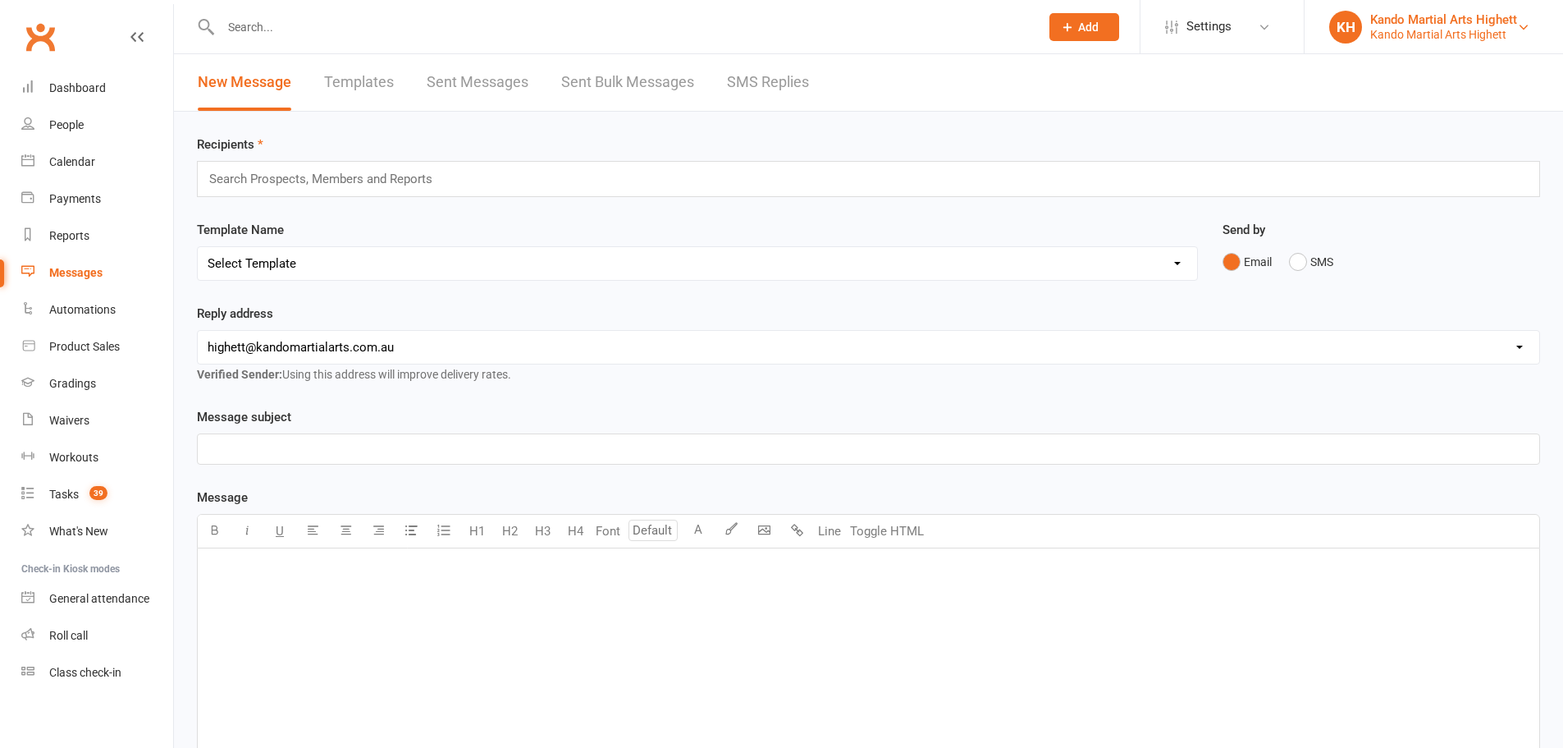
click at [1442, 30] on div "Kando Martial Arts Highett" at bounding box center [1443, 34] width 147 height 15
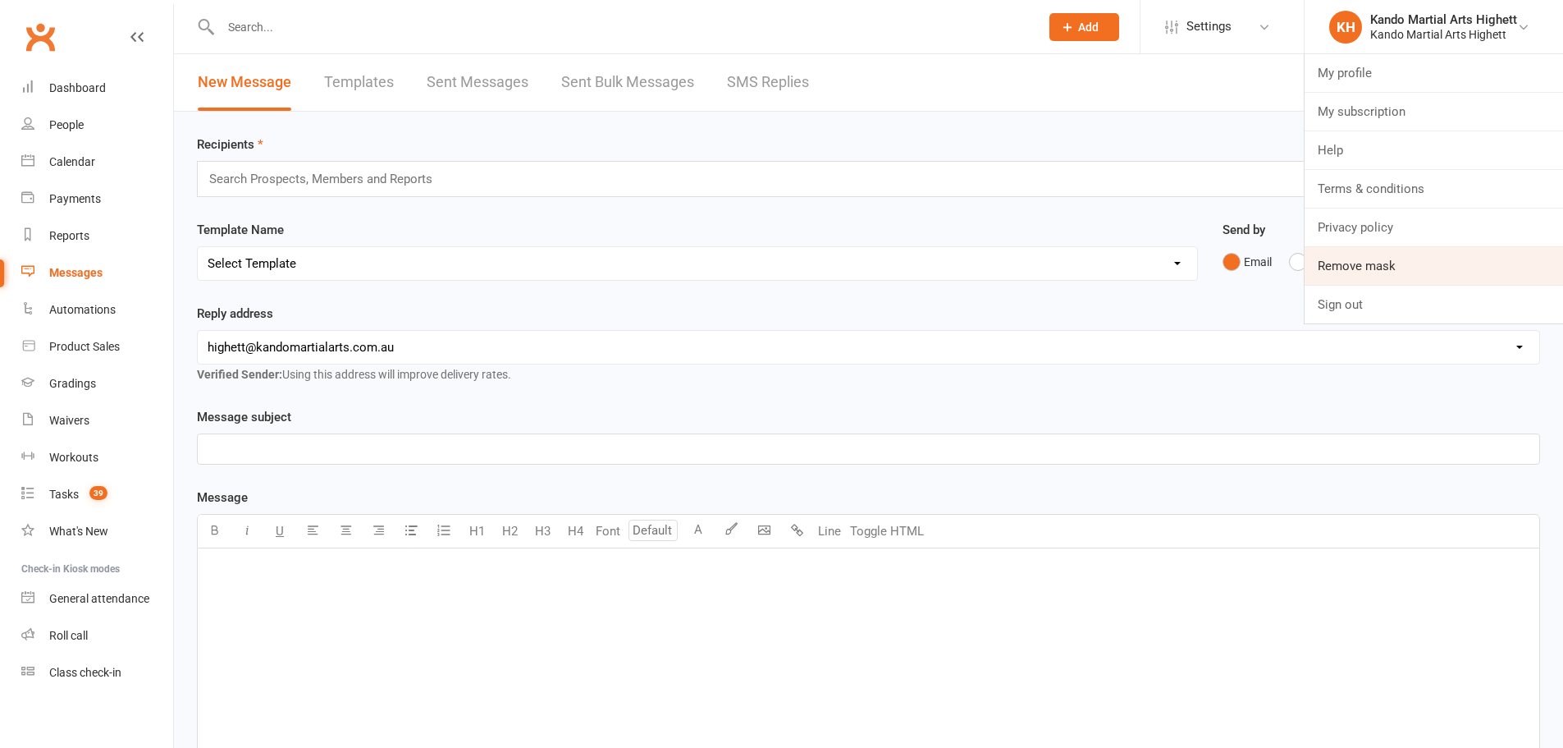
click at [1417, 262] on link "Remove mask" at bounding box center [1434, 266] width 258 height 38
